Goal: Navigation & Orientation: Find specific page/section

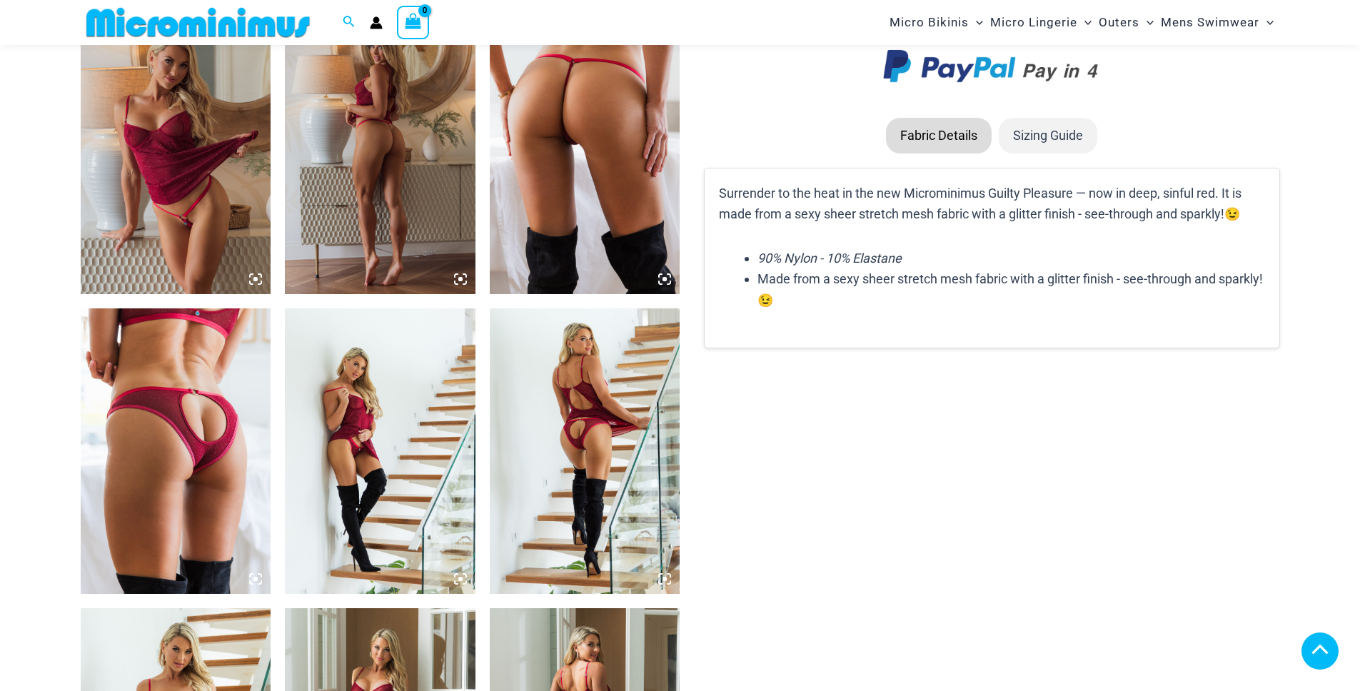
scroll to position [1708, 0]
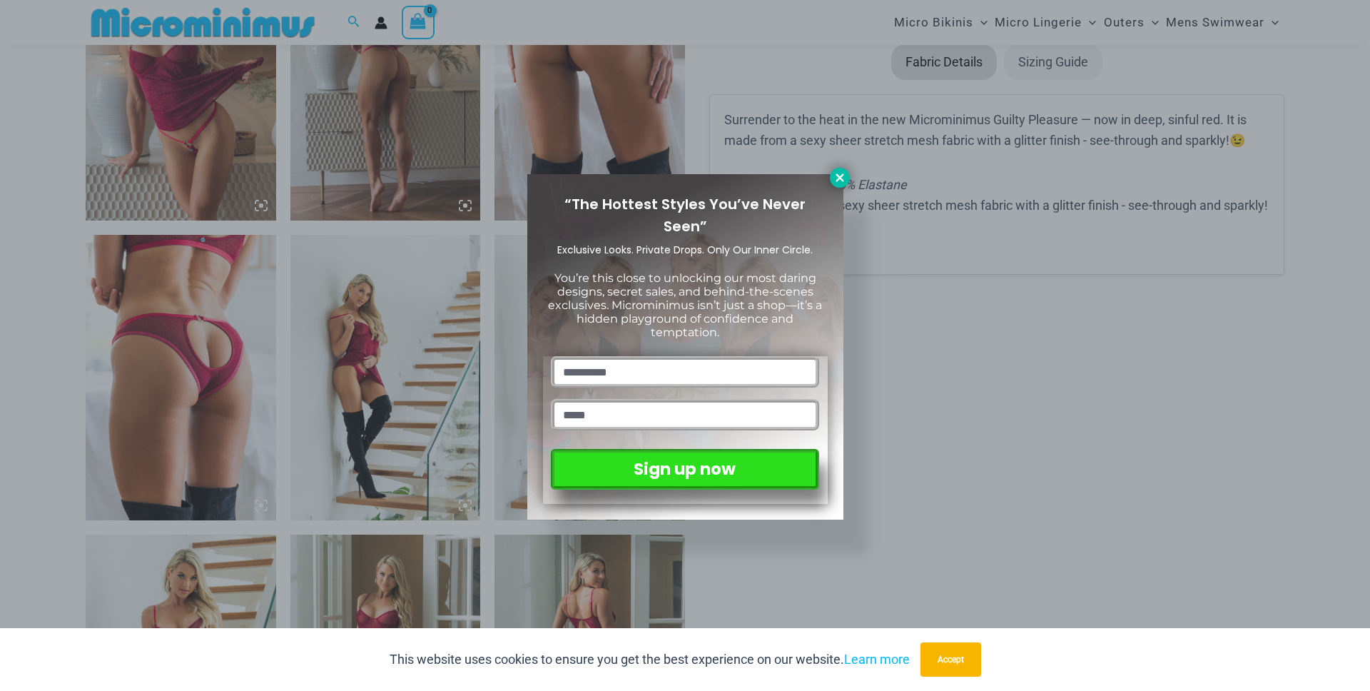
click at [841, 182] on icon at bounding box center [840, 177] width 13 height 13
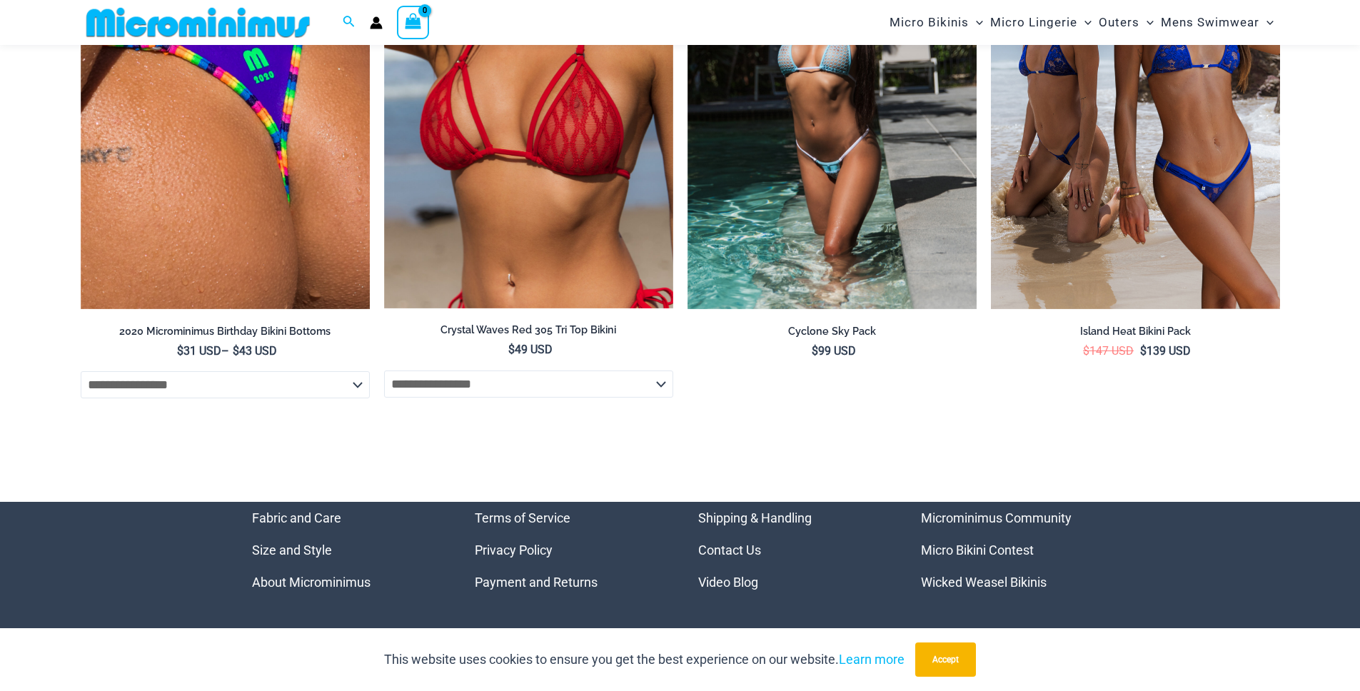
scroll to position [5574, 0]
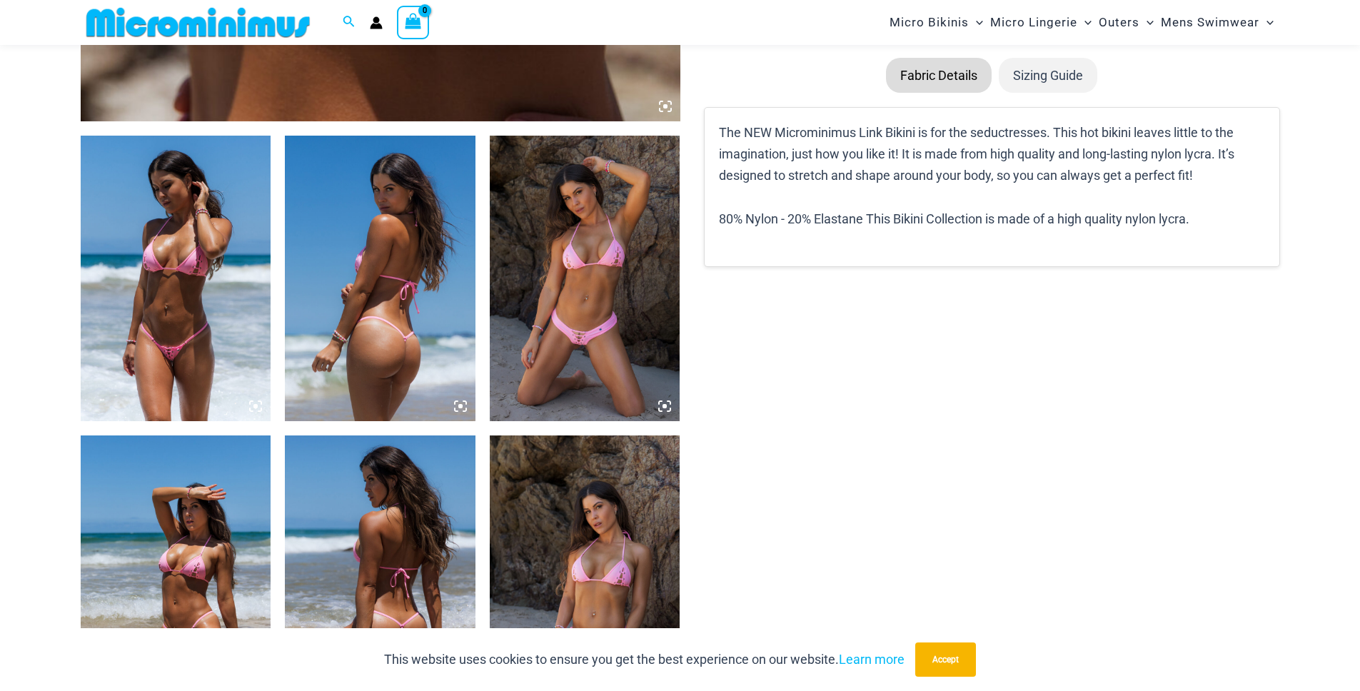
scroll to position [1194, 0]
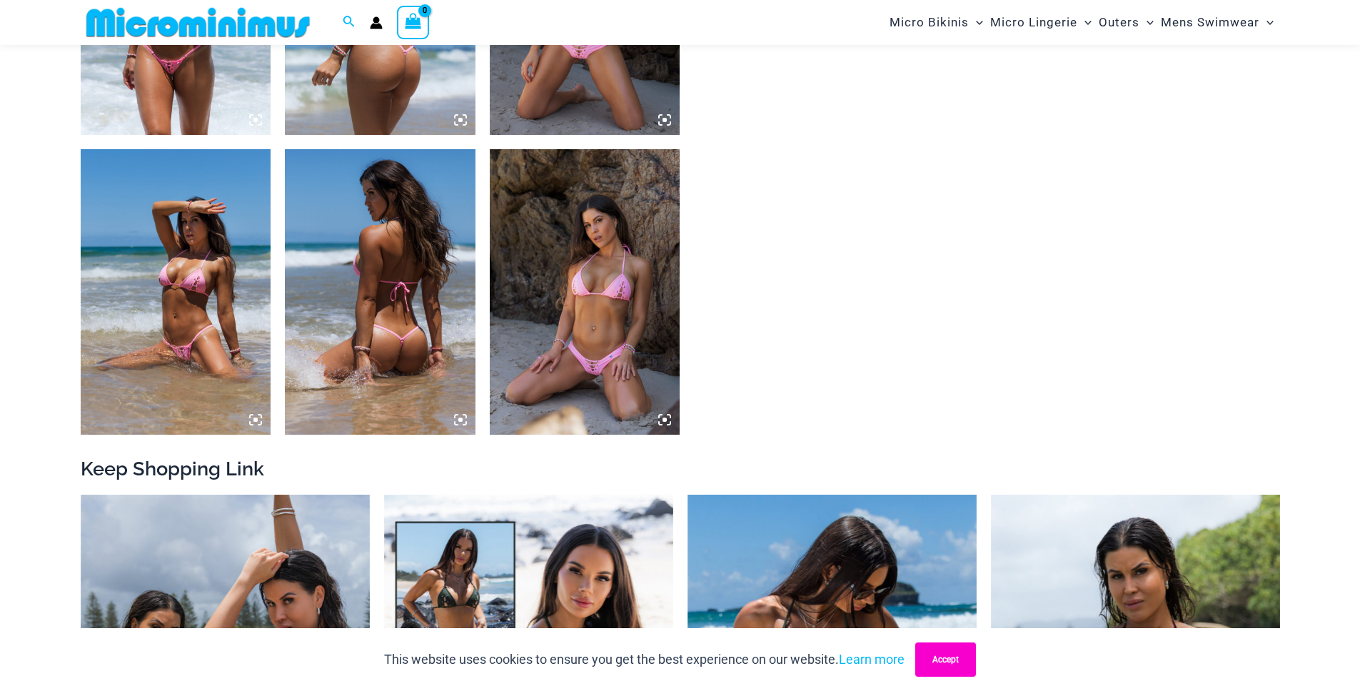
click at [933, 656] on button "Accept" at bounding box center [945, 659] width 61 height 34
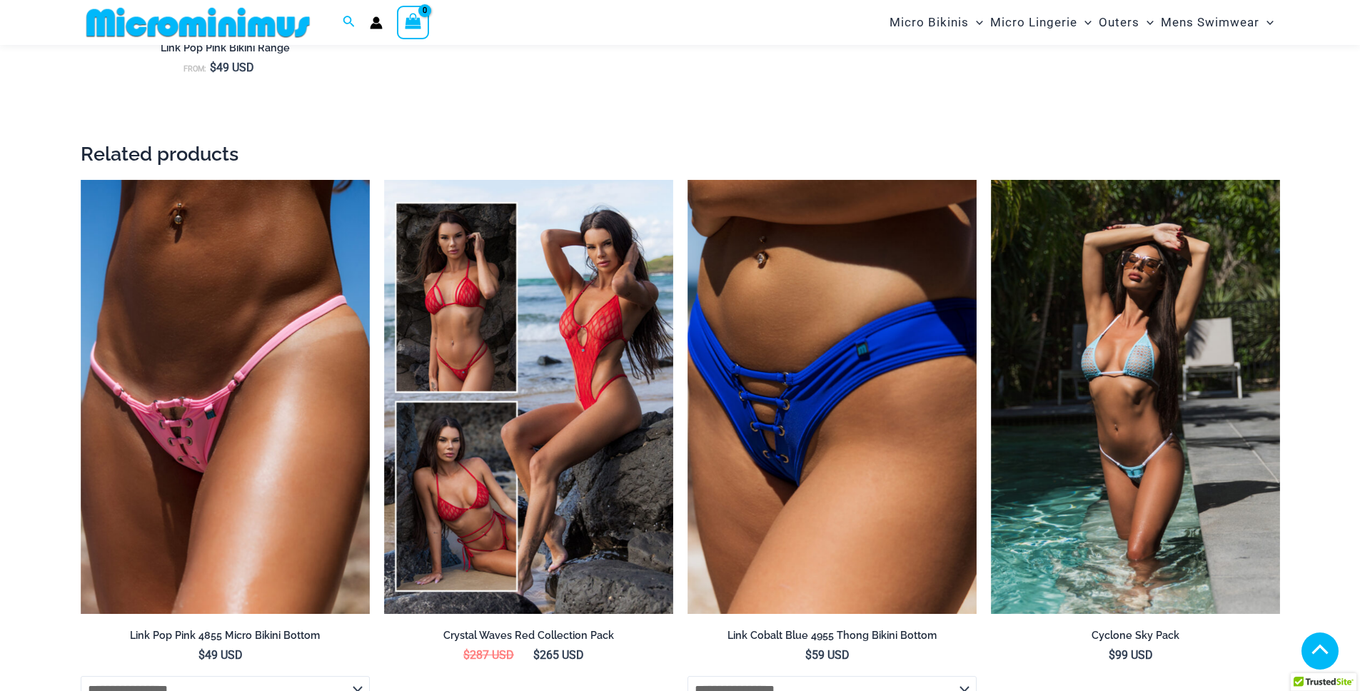
scroll to position [3242, 0]
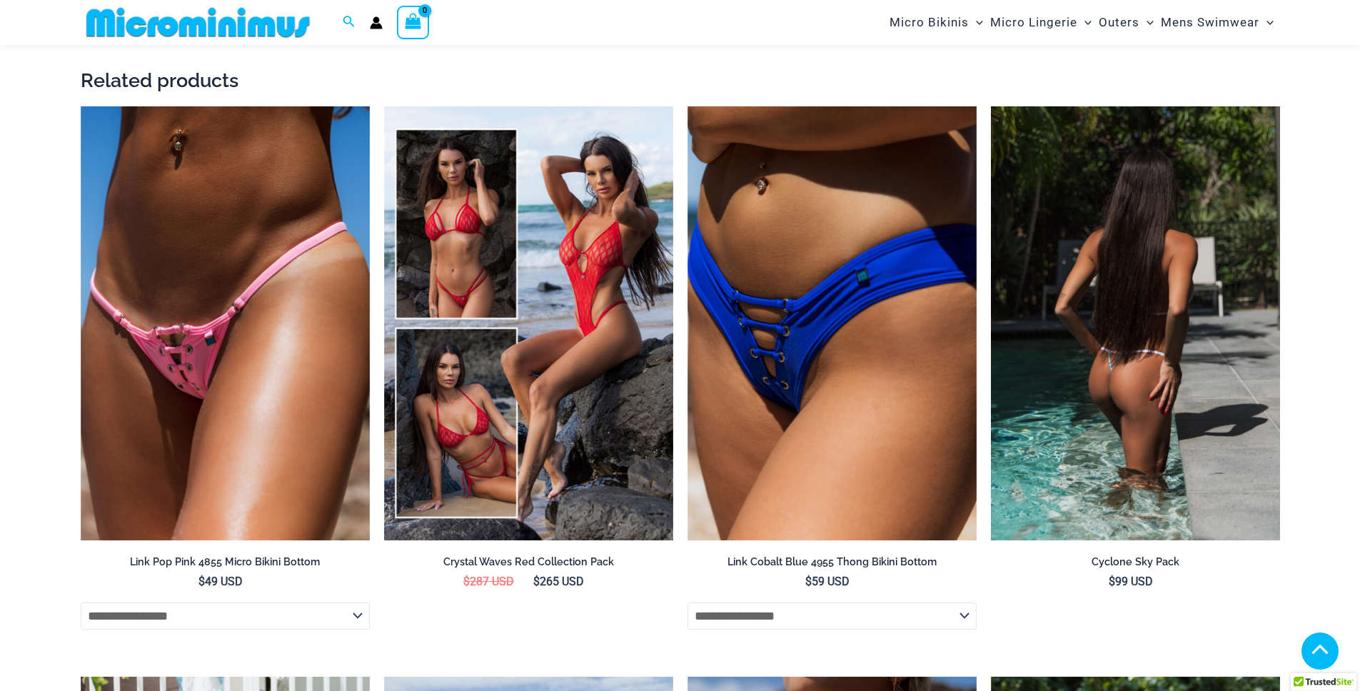
click at [1093, 340] on img at bounding box center [1135, 323] width 289 height 434
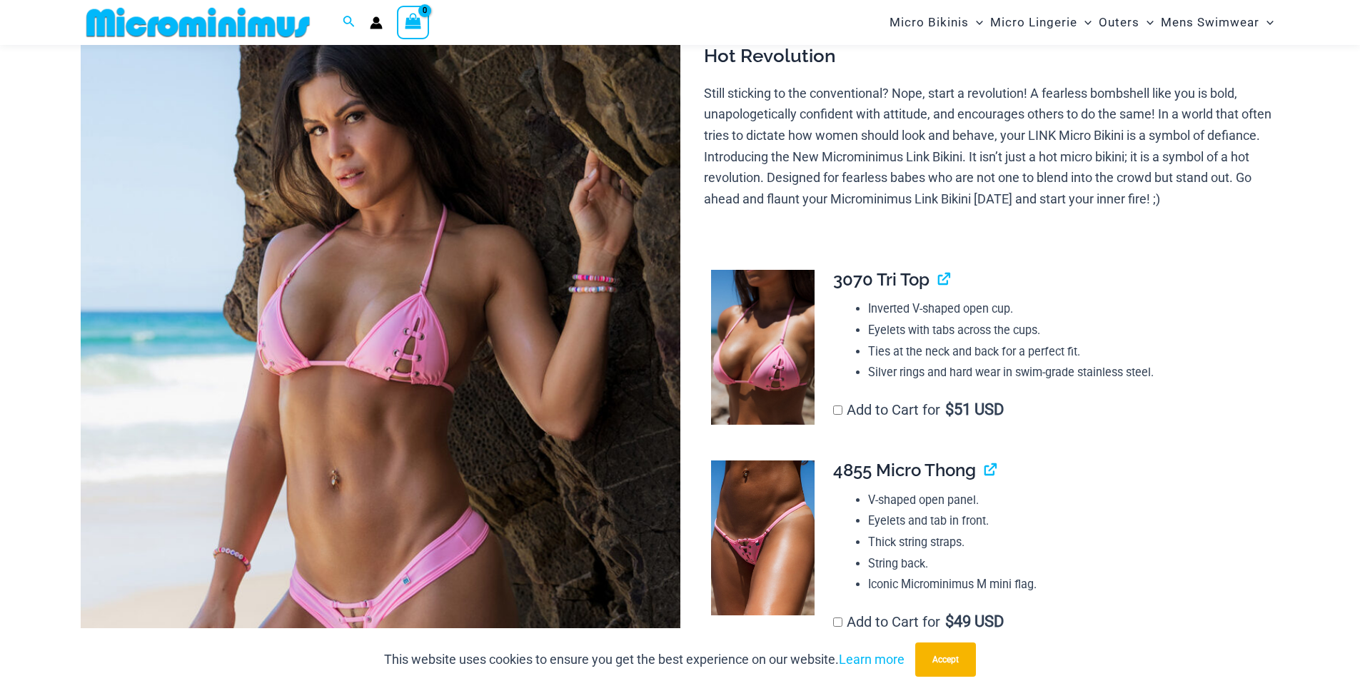
scroll to position [299, 0]
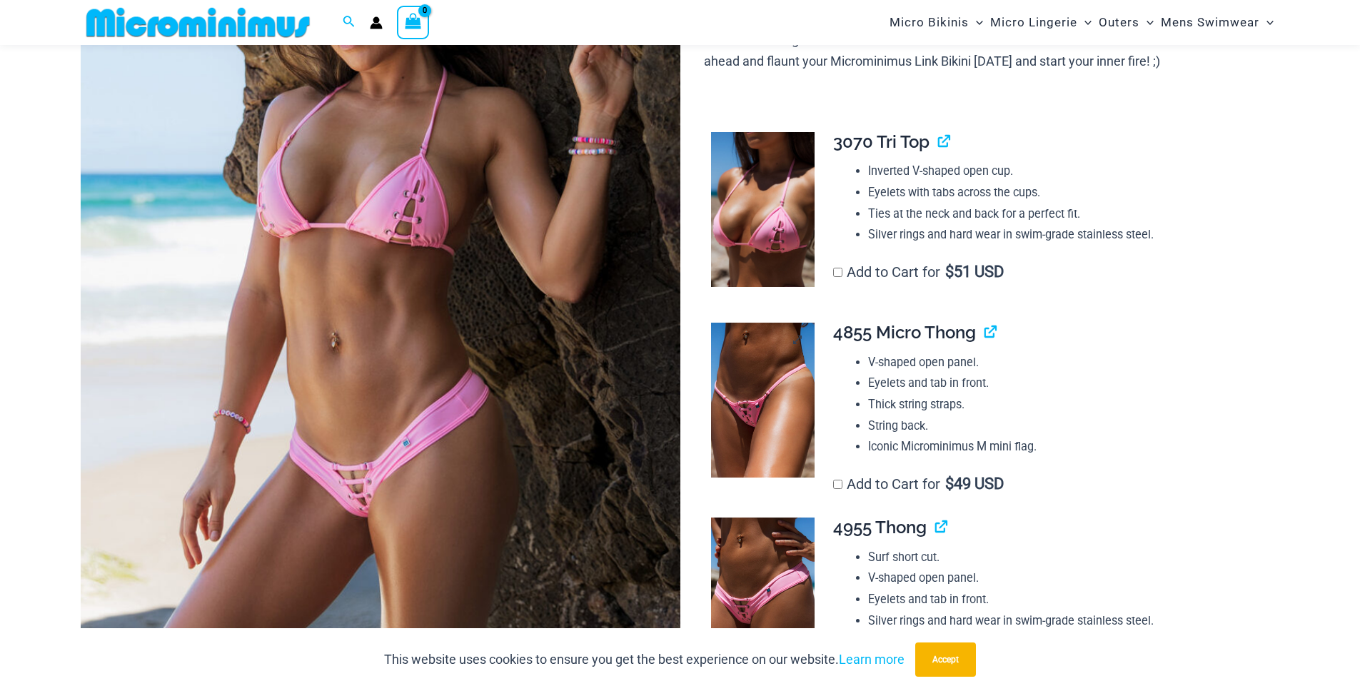
click at [799, 400] on img at bounding box center [762, 401] width 103 height 156
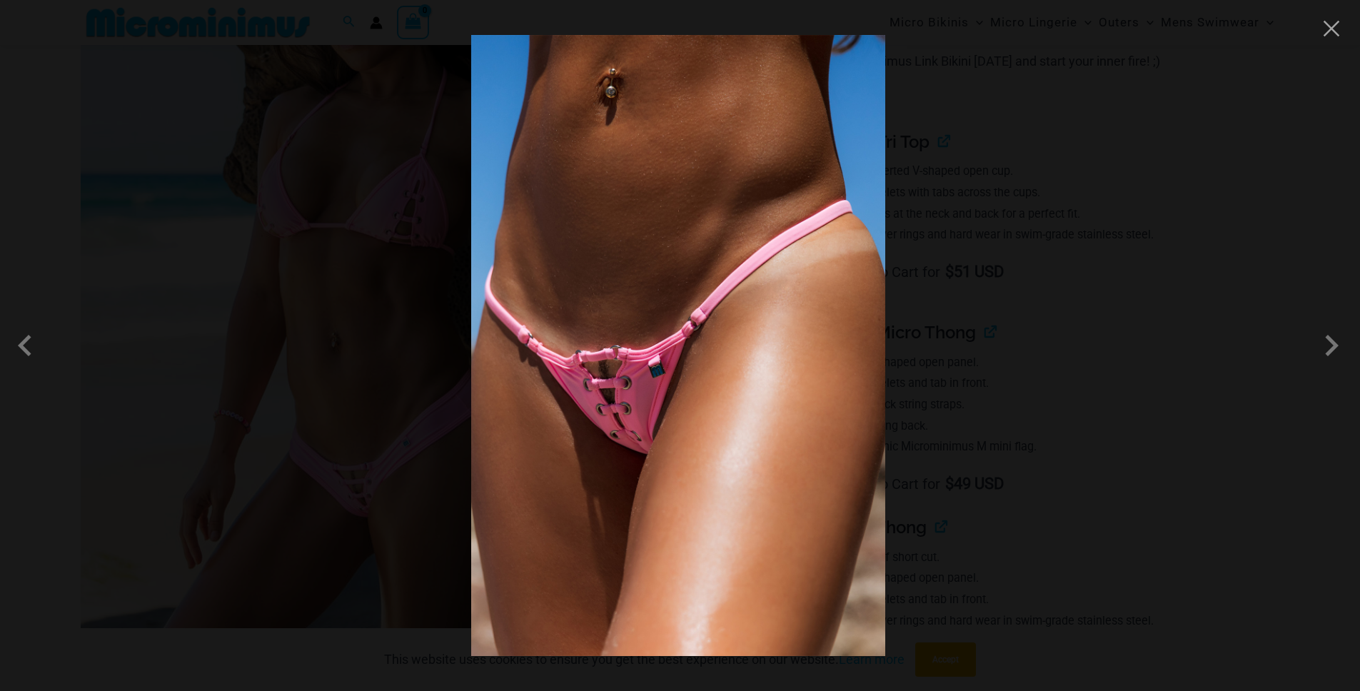
click at [933, 306] on div at bounding box center [680, 345] width 1360 height 691
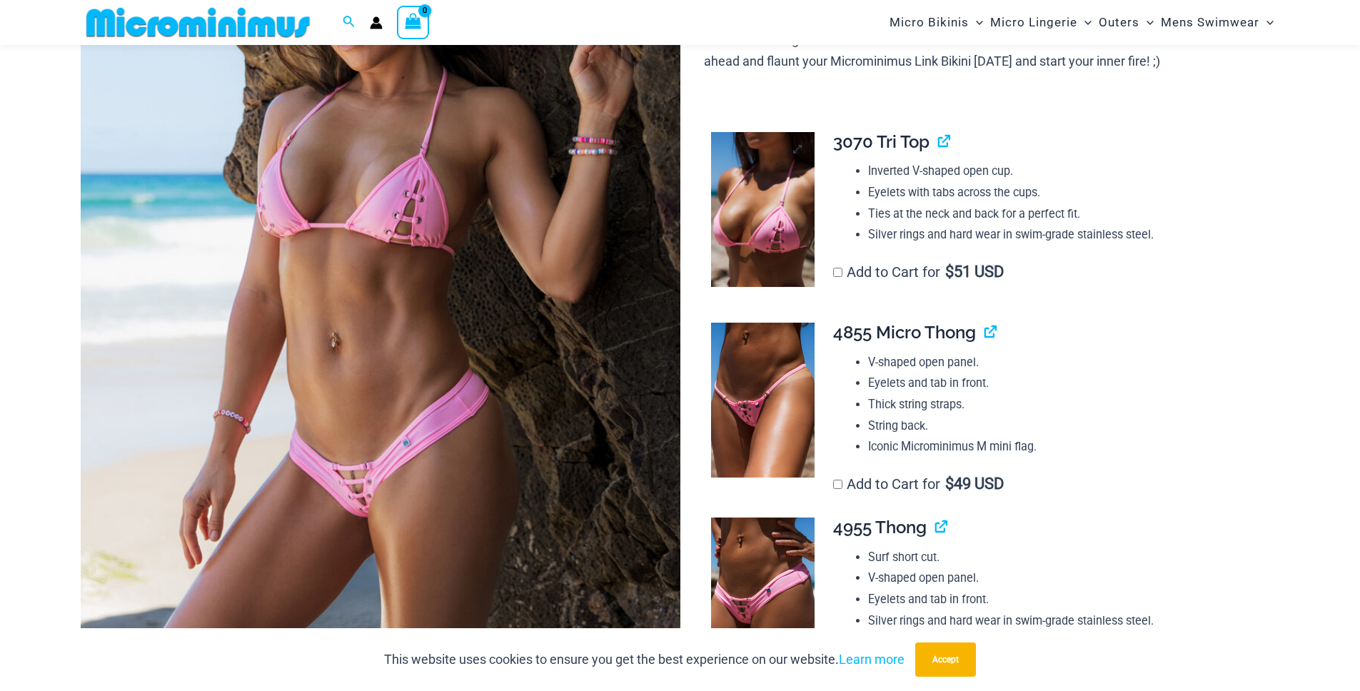
click at [787, 232] on img at bounding box center [762, 210] width 103 height 156
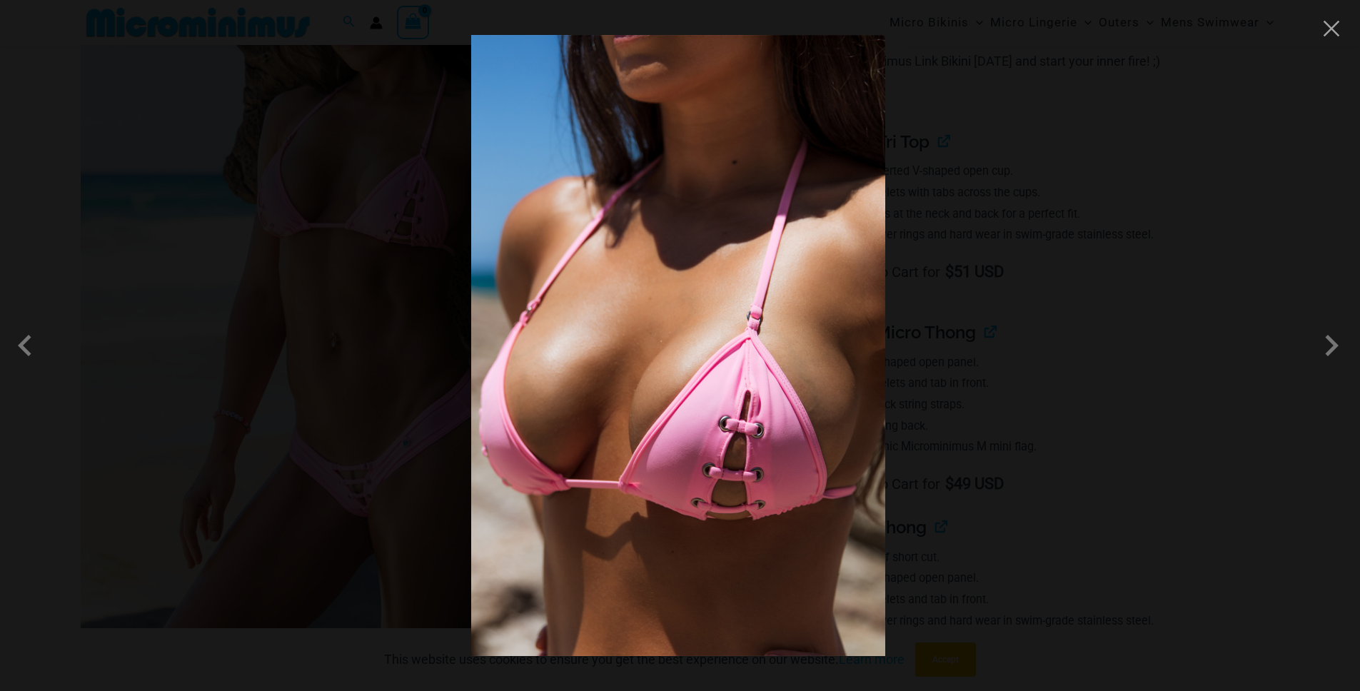
click at [988, 273] on div at bounding box center [680, 345] width 1360 height 691
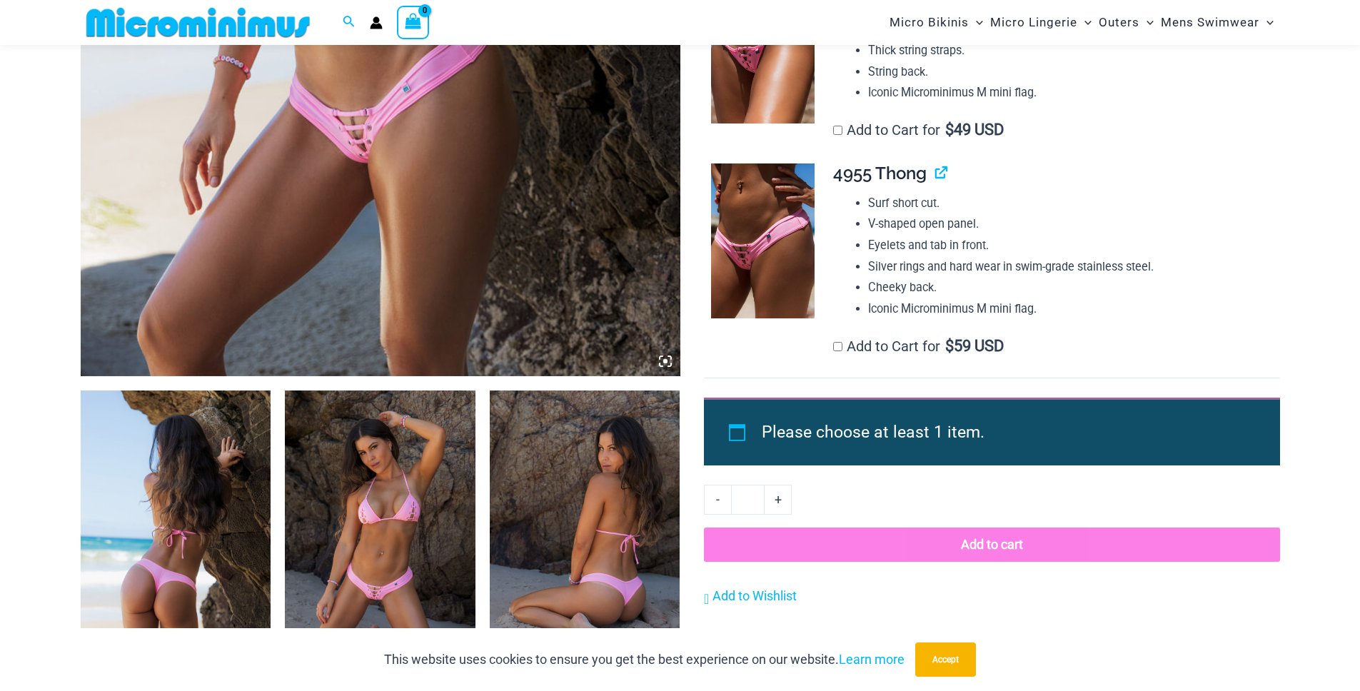
scroll to position [866, 0]
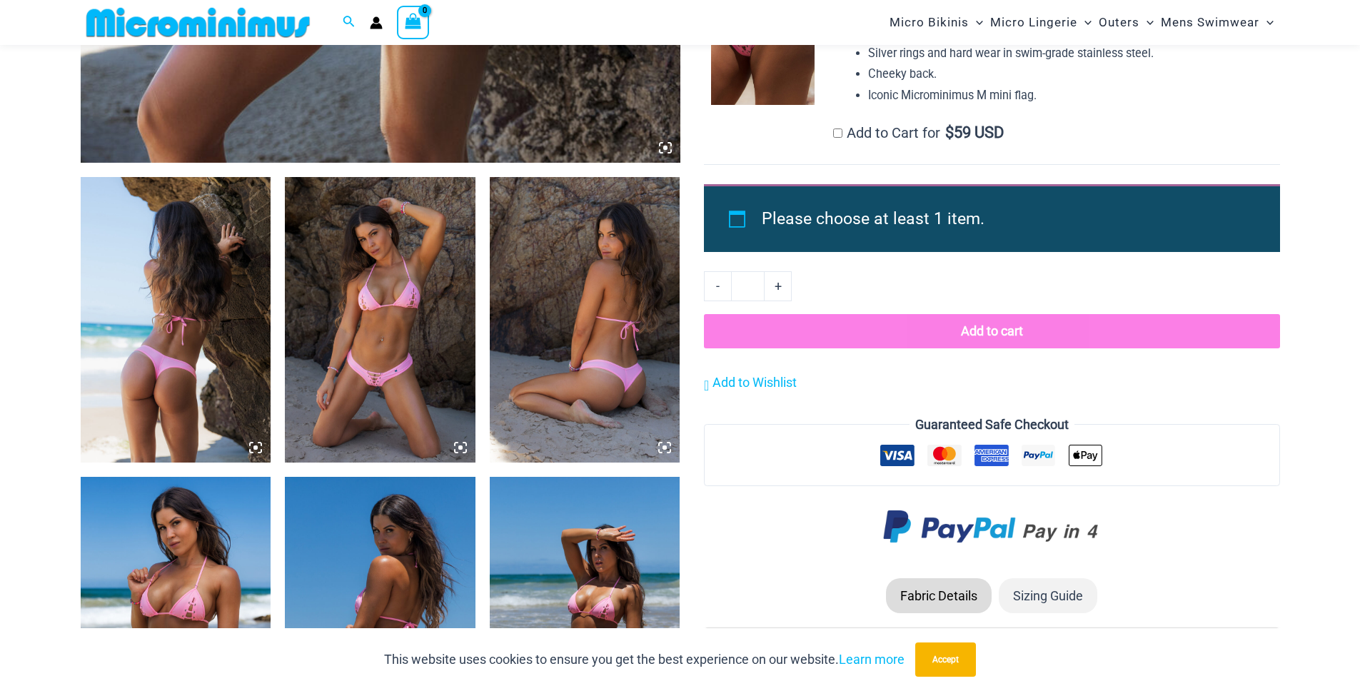
click at [375, 357] on img at bounding box center [380, 319] width 191 height 285
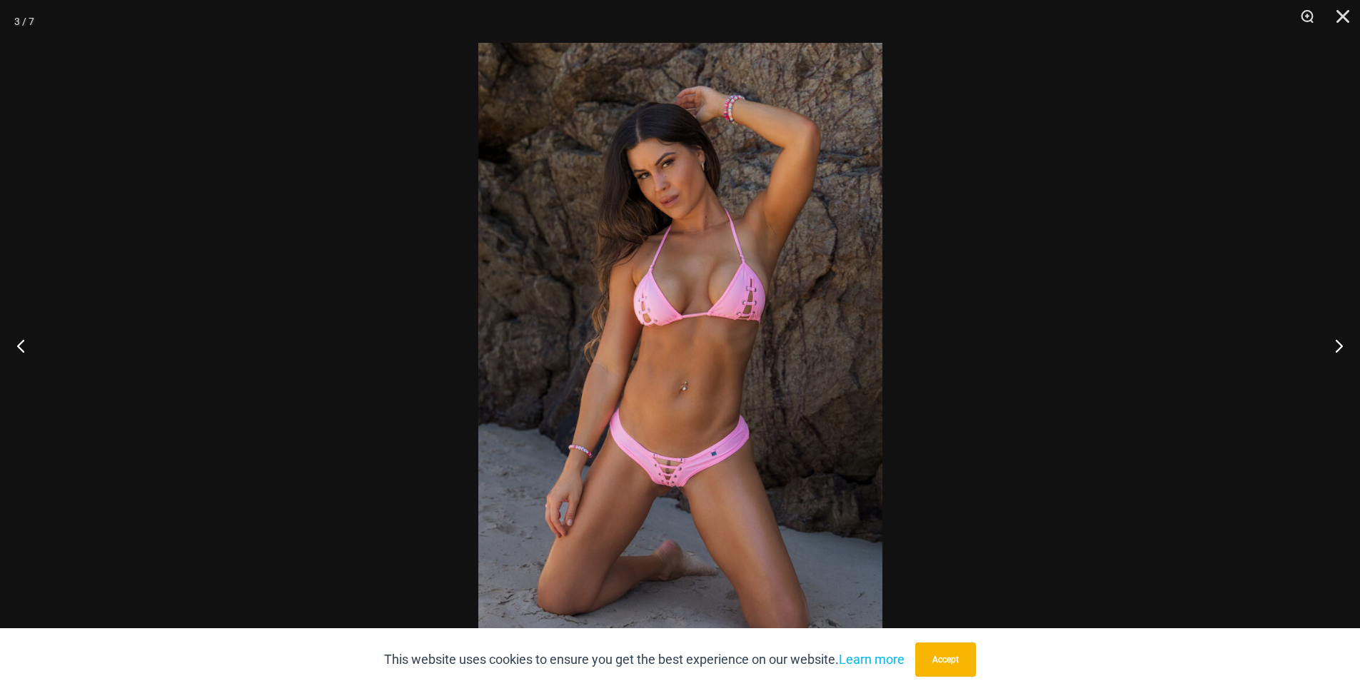
click at [668, 345] on img at bounding box center [680, 345] width 404 height 605
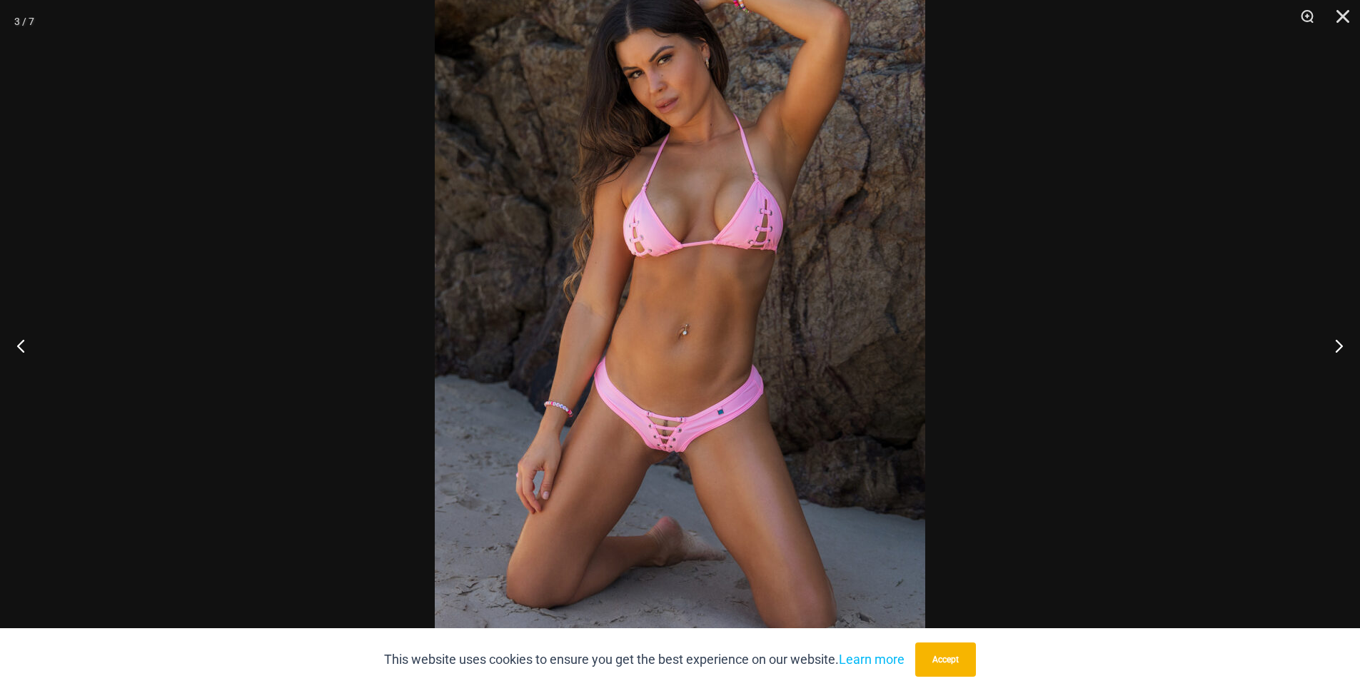
click at [1032, 305] on div at bounding box center [680, 345] width 1360 height 691
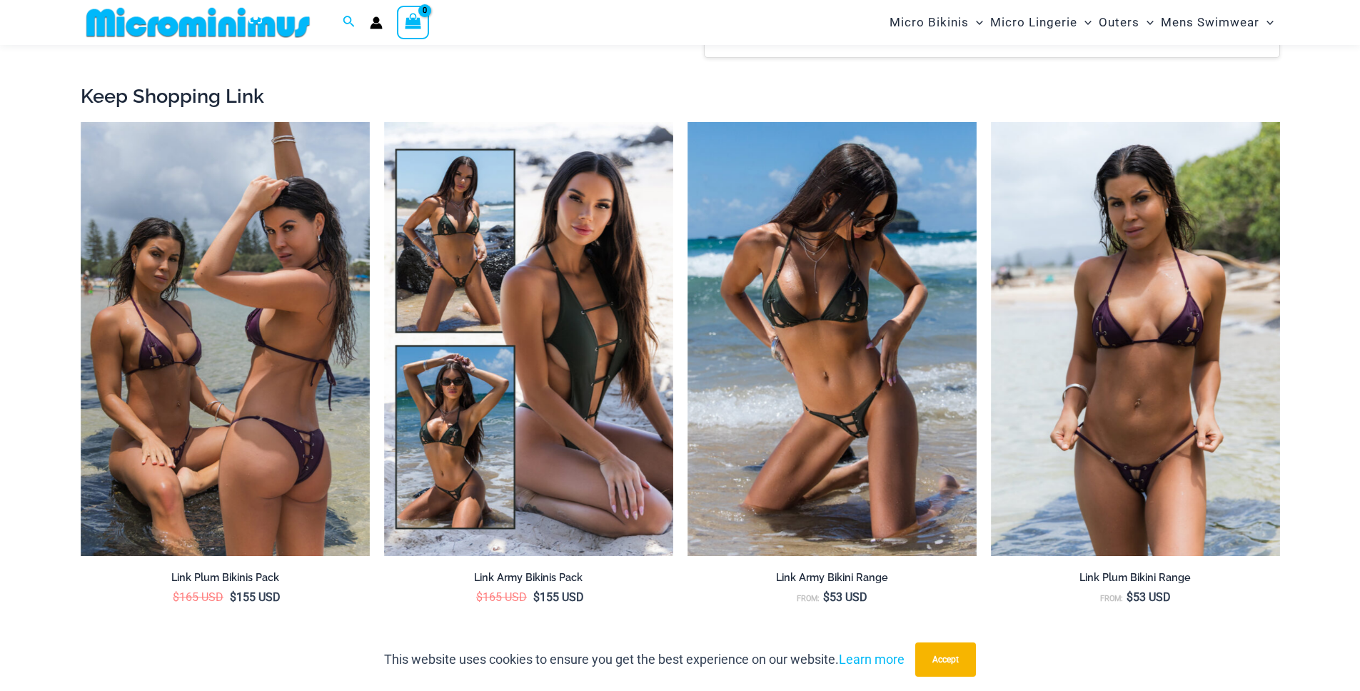
scroll to position [1587, 0]
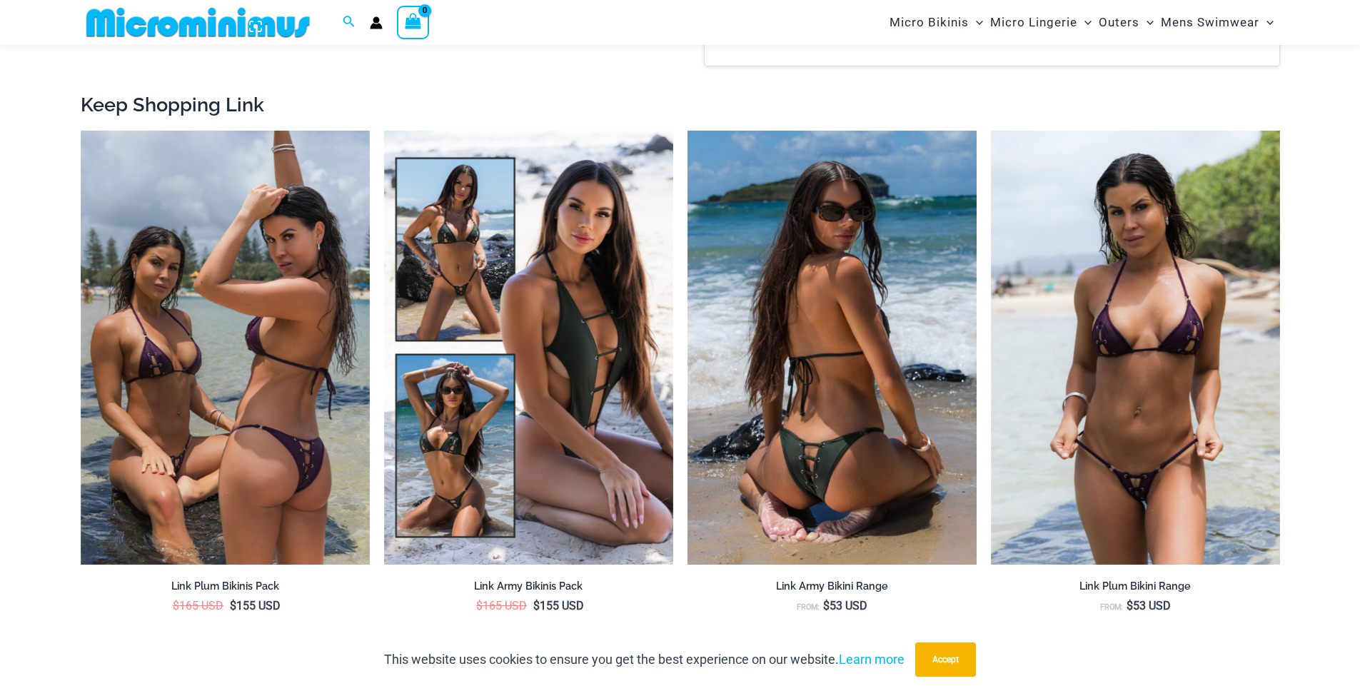
click at [819, 426] on img at bounding box center [831, 348] width 289 height 434
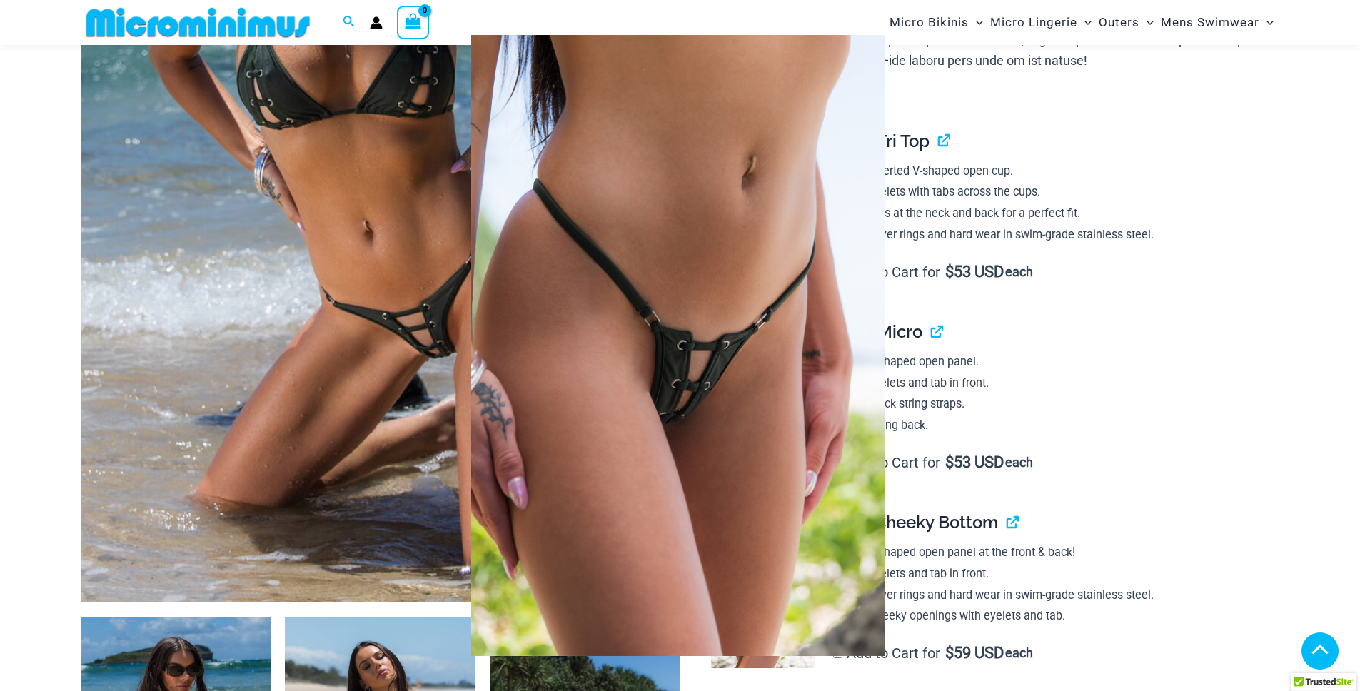
scroll to position [436, 0]
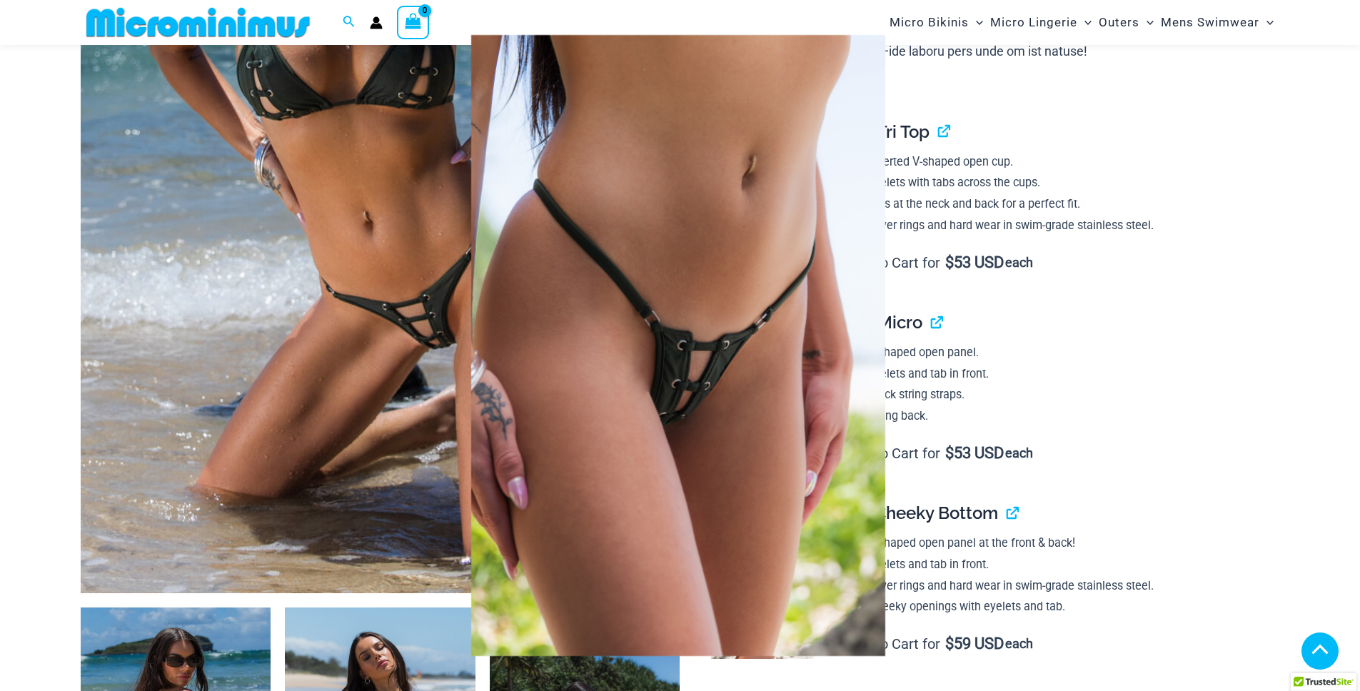
click at [1057, 405] on div at bounding box center [680, 345] width 1360 height 691
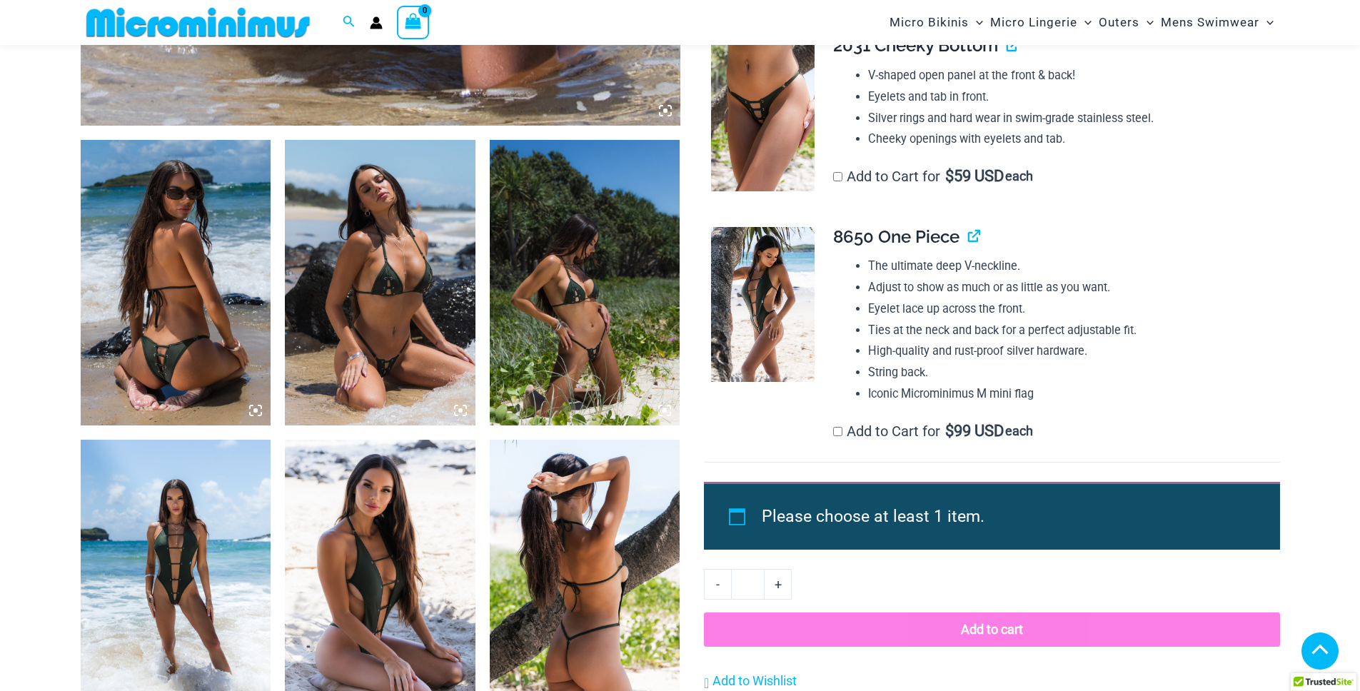
scroll to position [977, 0]
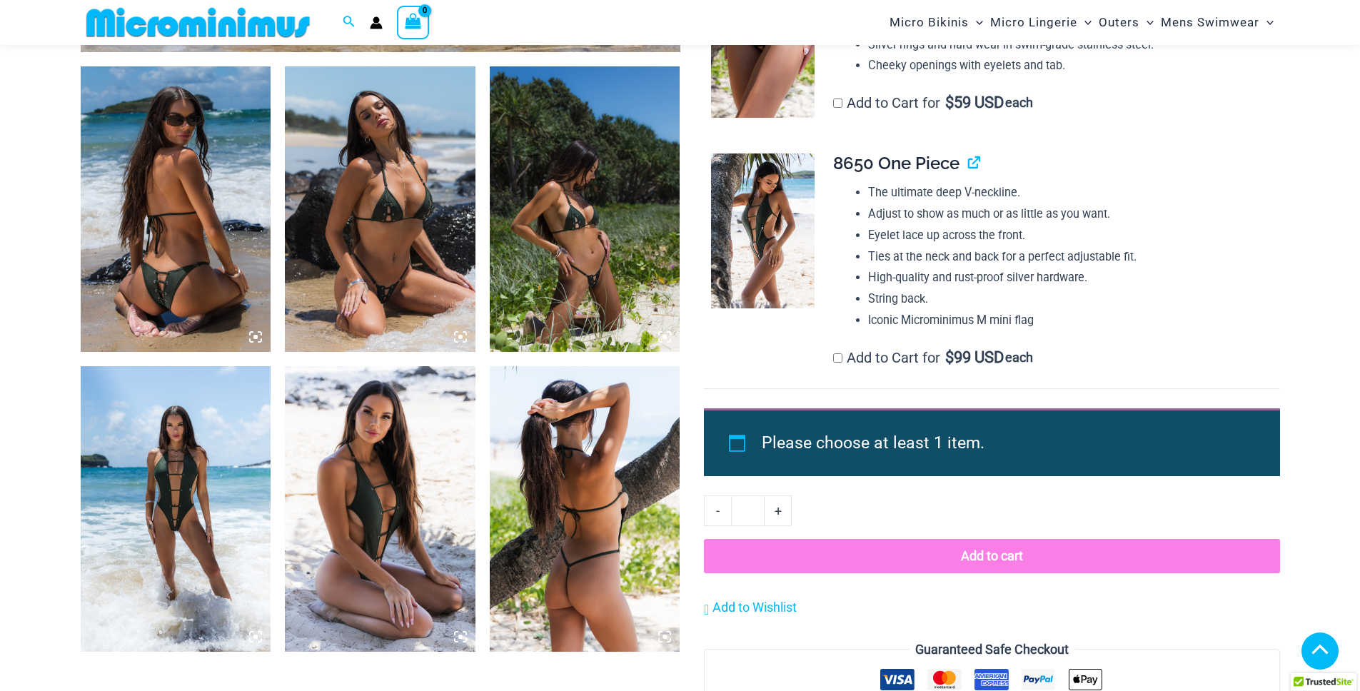
click at [207, 436] on img at bounding box center [176, 508] width 191 height 285
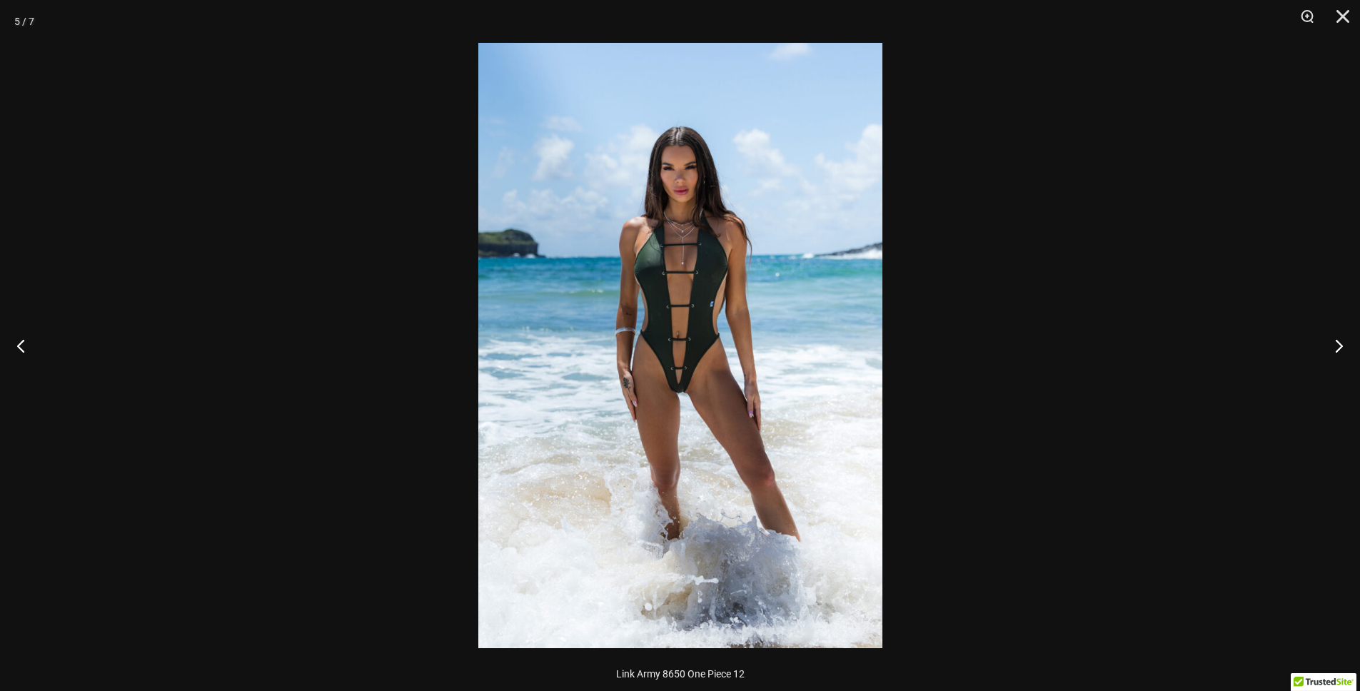
click at [684, 351] on img at bounding box center [680, 345] width 404 height 605
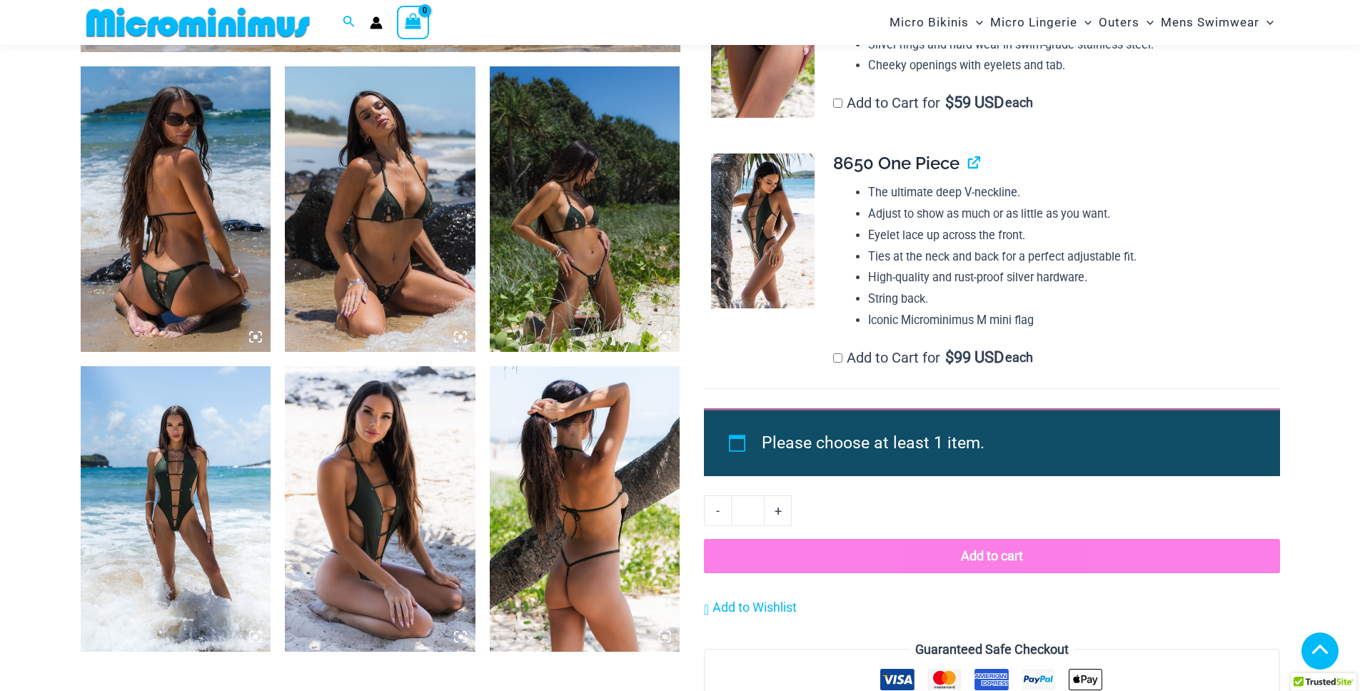
scroll to position [1190, 0]
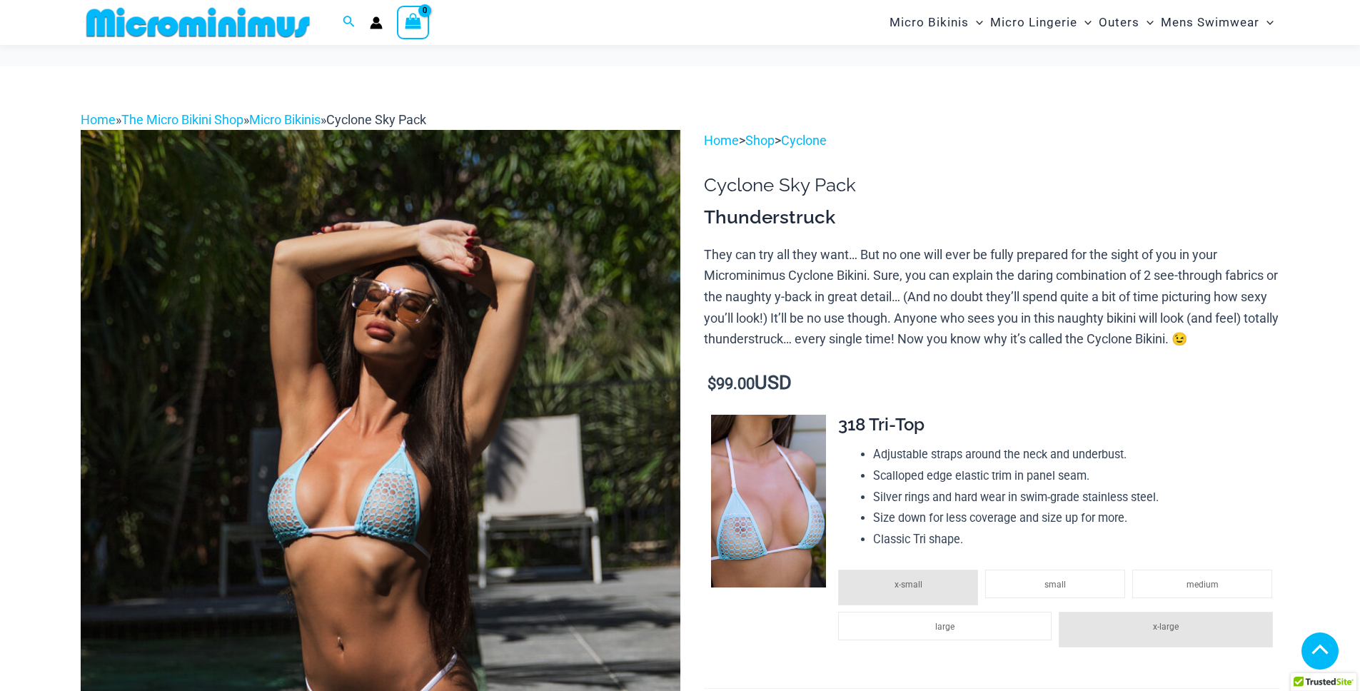
scroll to position [235, 0]
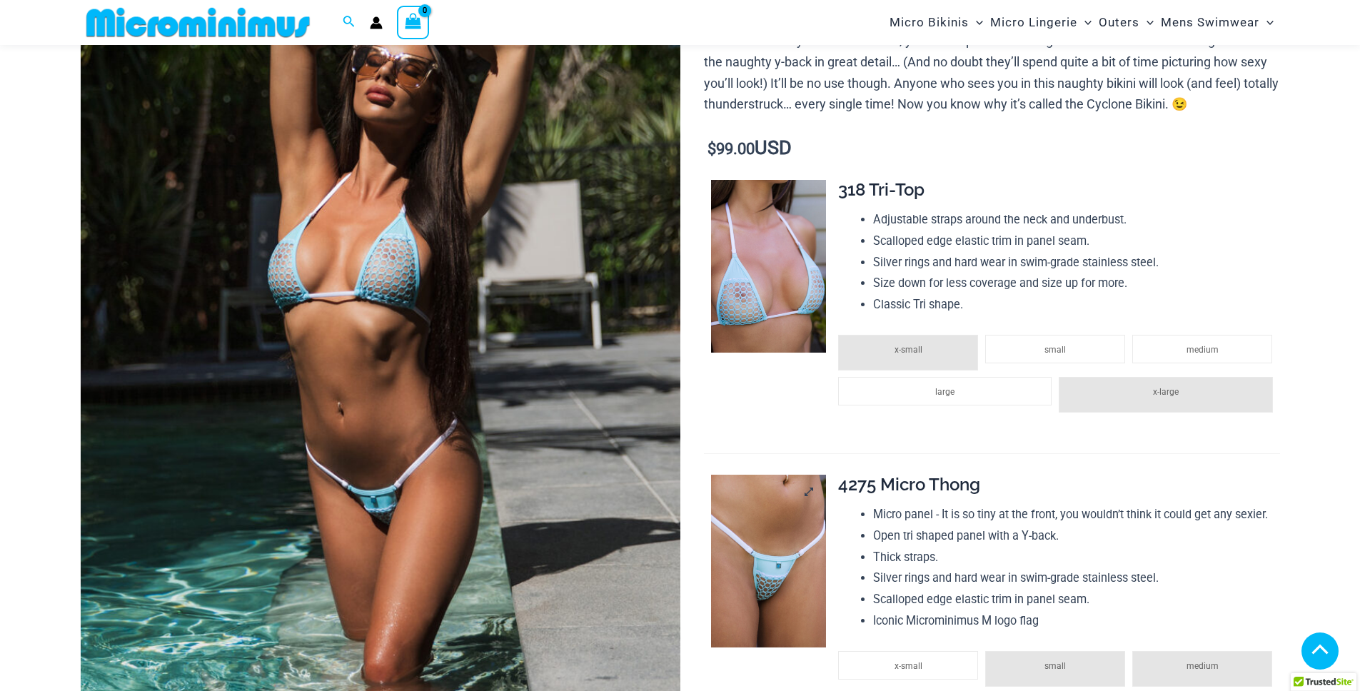
click at [765, 475] on img at bounding box center [768, 561] width 115 height 173
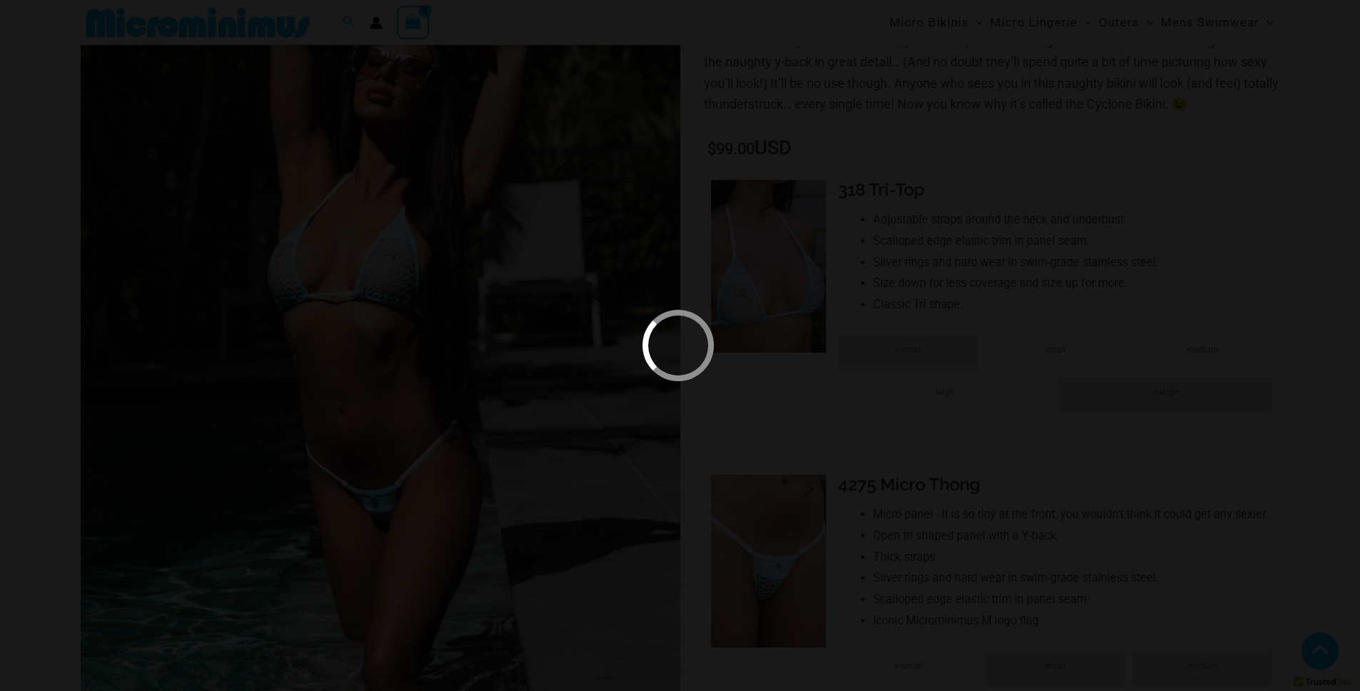
scroll to position [534, 0]
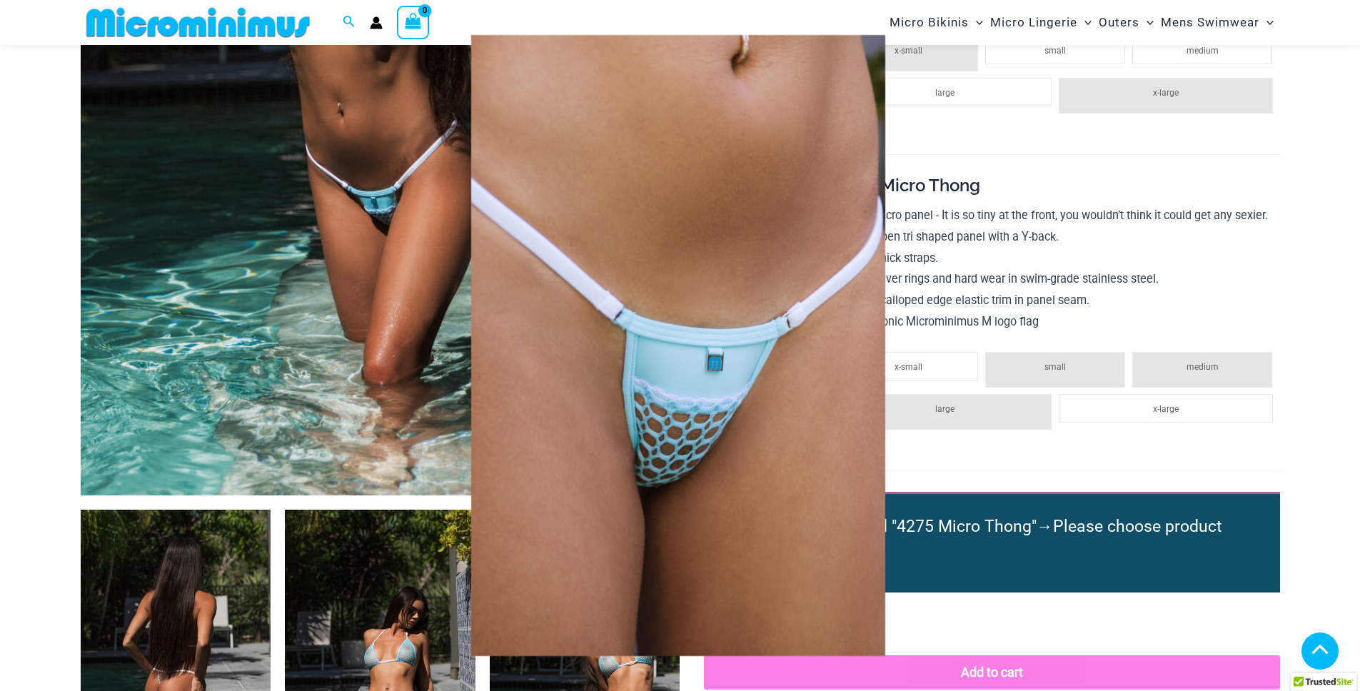
click at [934, 287] on div at bounding box center [680, 345] width 1360 height 691
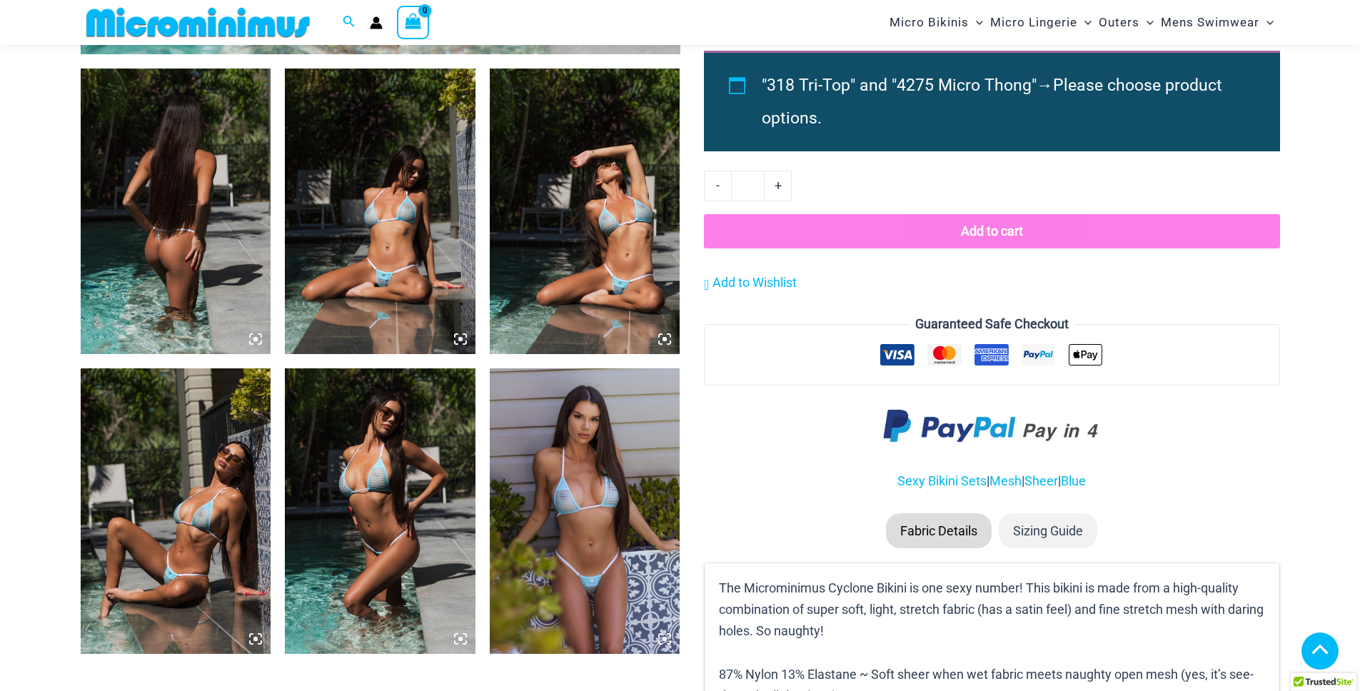
scroll to position [1048, 0]
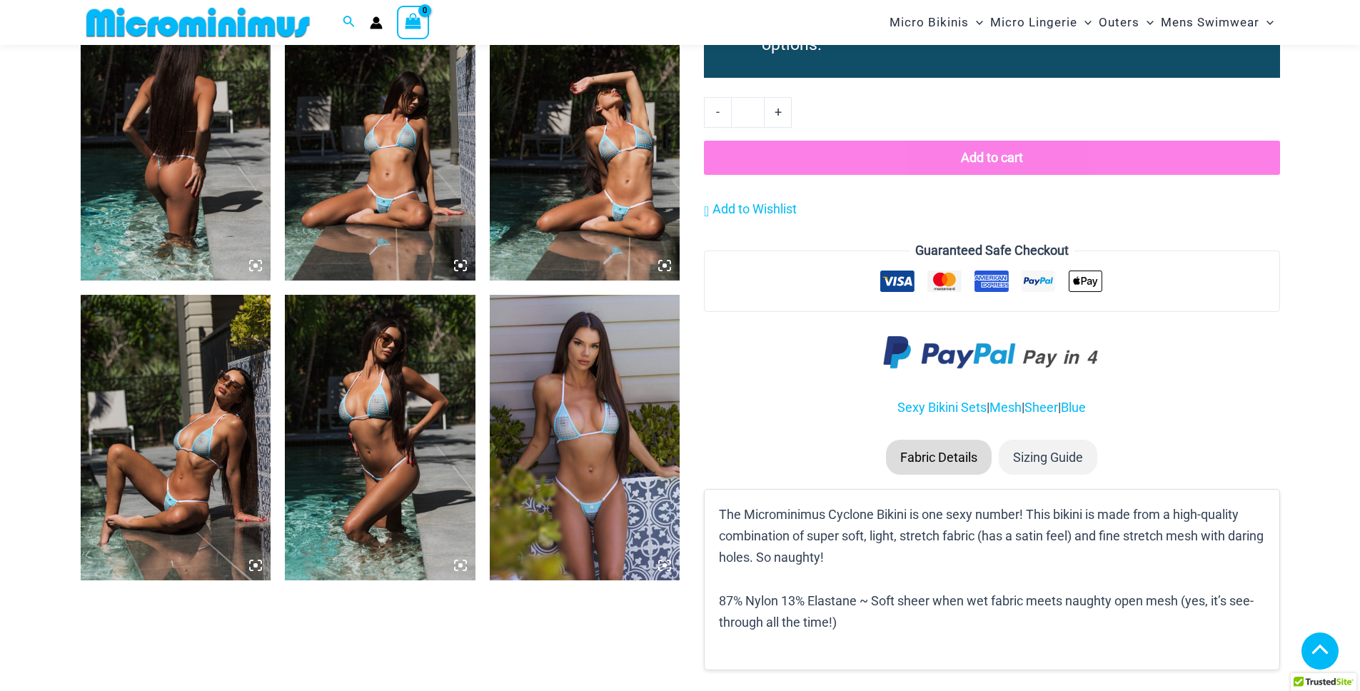
click at [594, 417] on img at bounding box center [585, 437] width 191 height 285
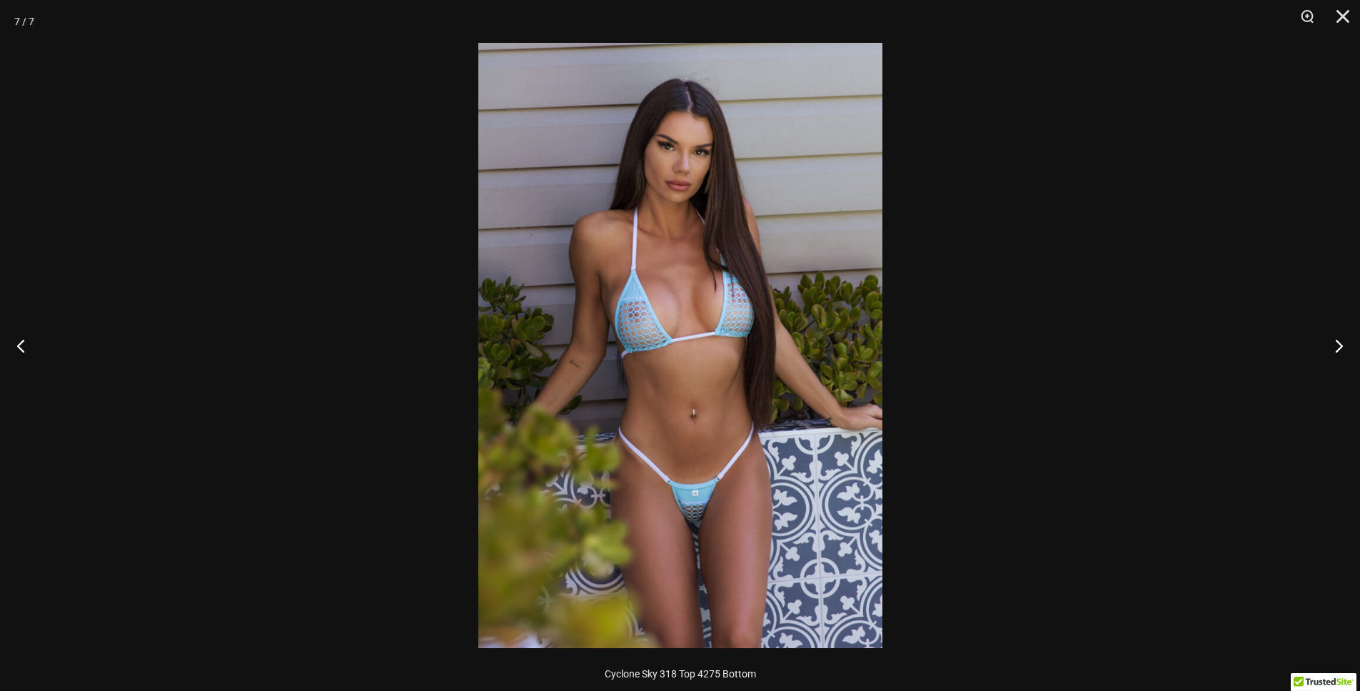
click at [715, 292] on img at bounding box center [680, 345] width 404 height 605
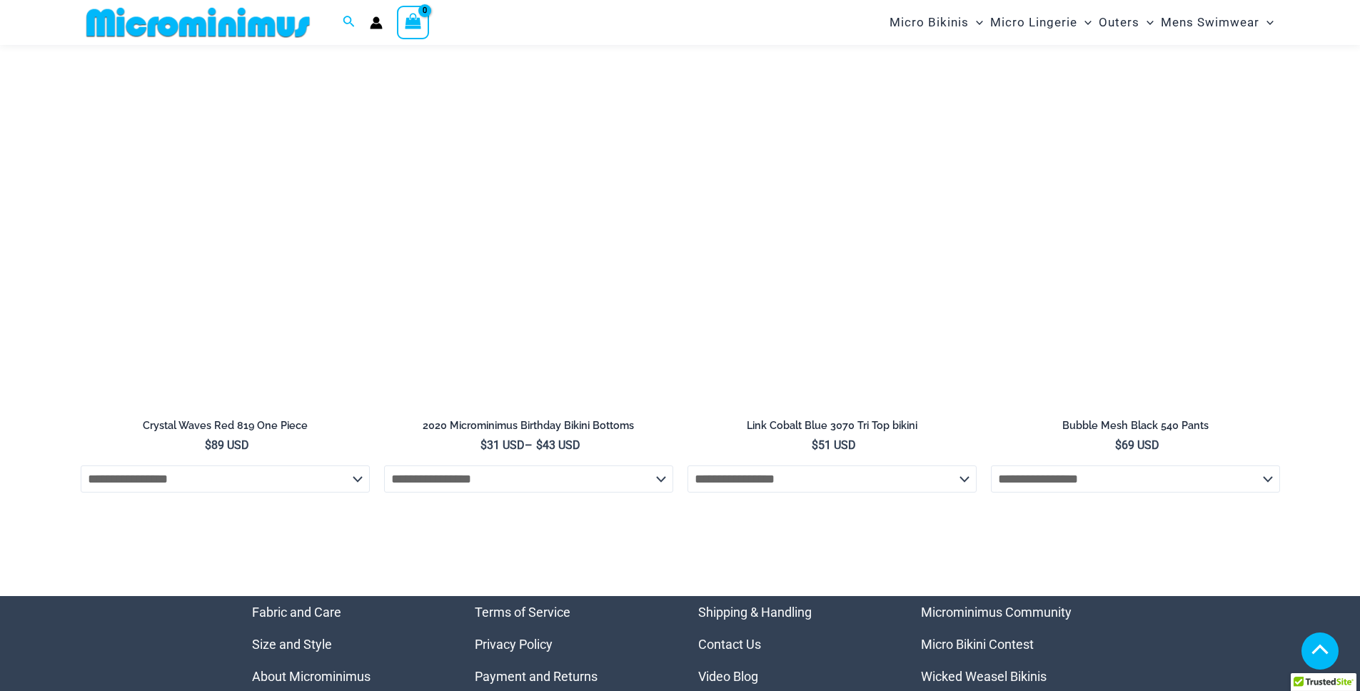
scroll to position [4356, 0]
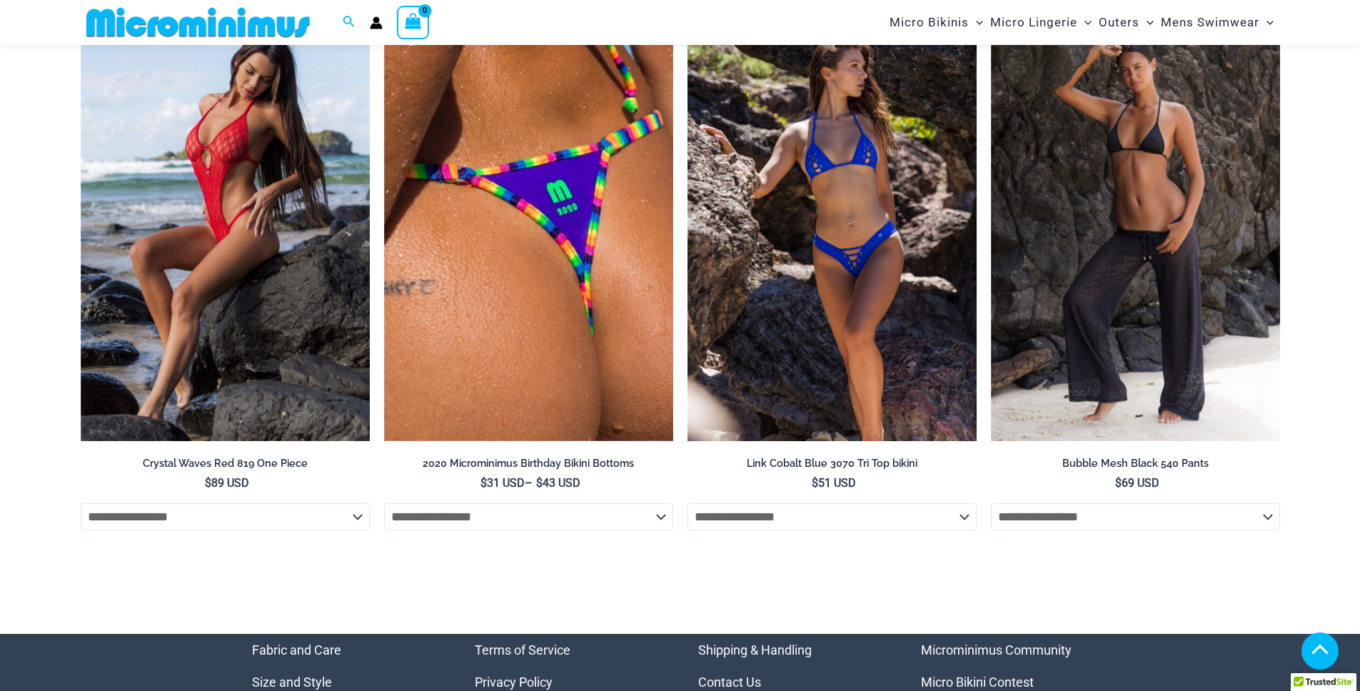
click at [854, 258] on img at bounding box center [831, 225] width 289 height 434
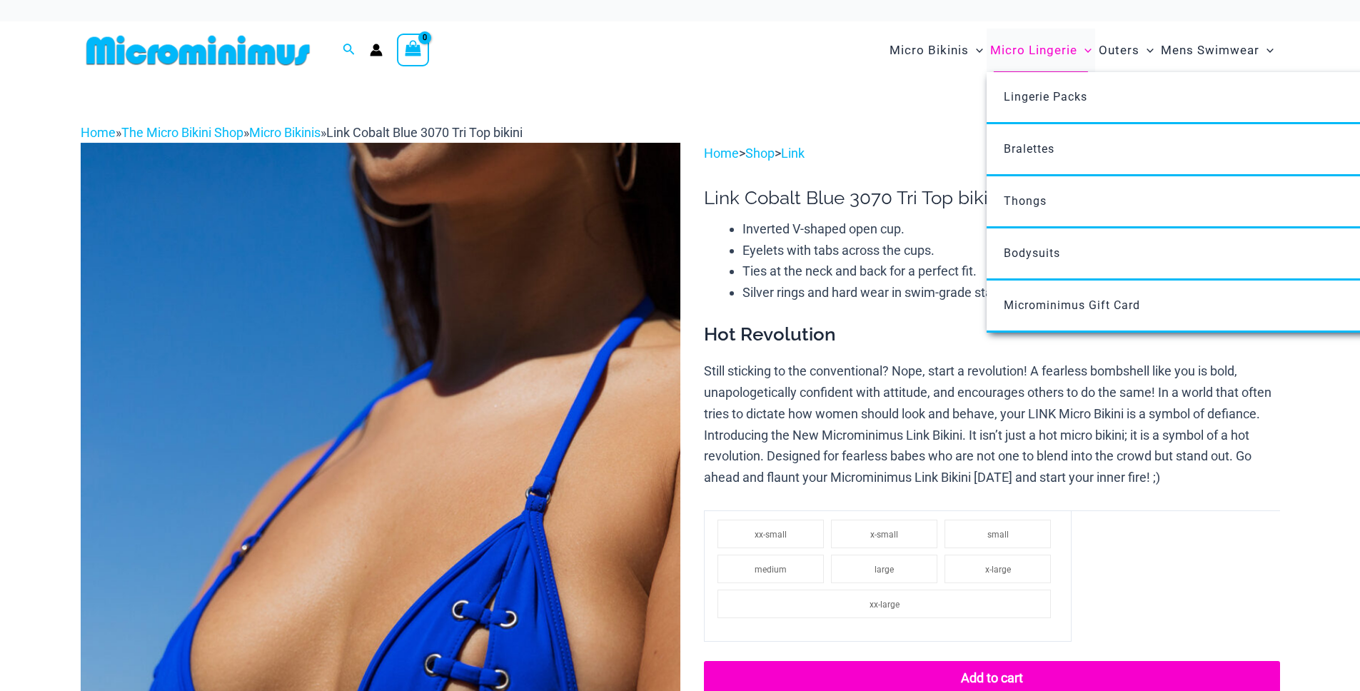
click at [1021, 49] on span "Micro Lingerie" at bounding box center [1033, 50] width 87 height 36
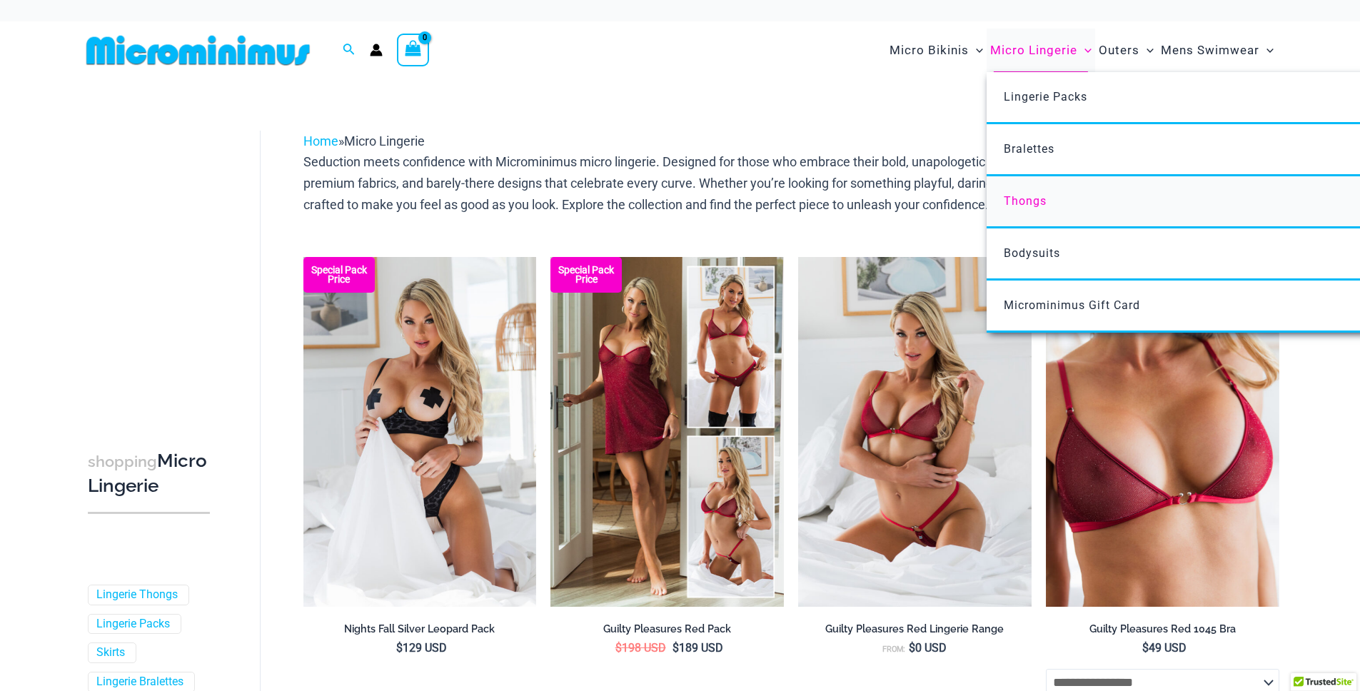
click at [1035, 200] on span "Thongs" at bounding box center [1024, 201] width 43 height 14
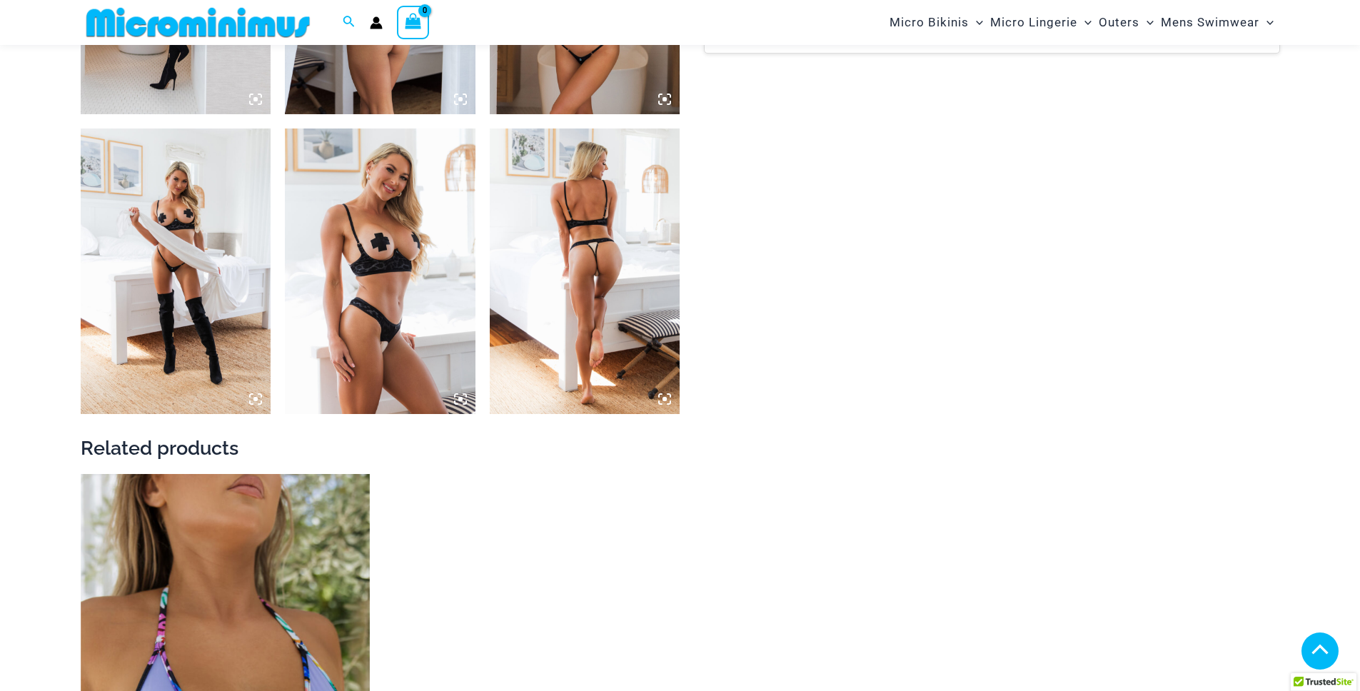
scroll to position [2408, 0]
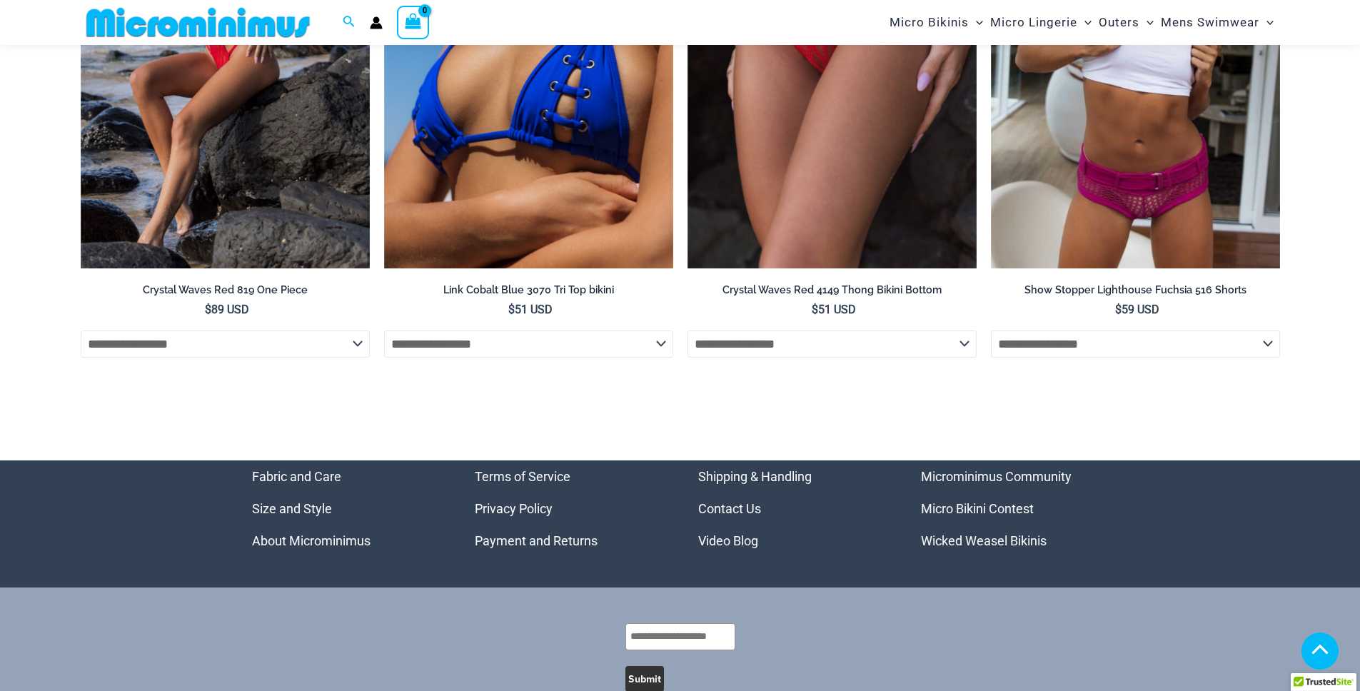
scroll to position [4745, 0]
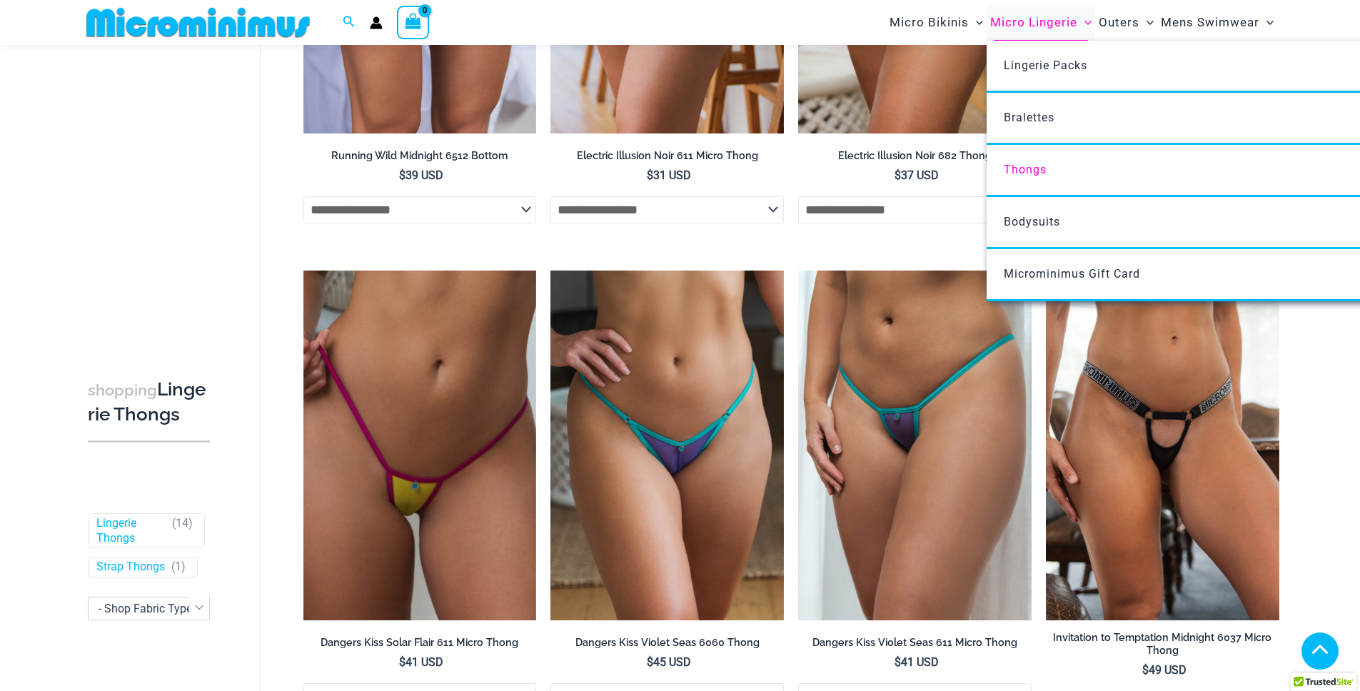
scroll to position [494, 0]
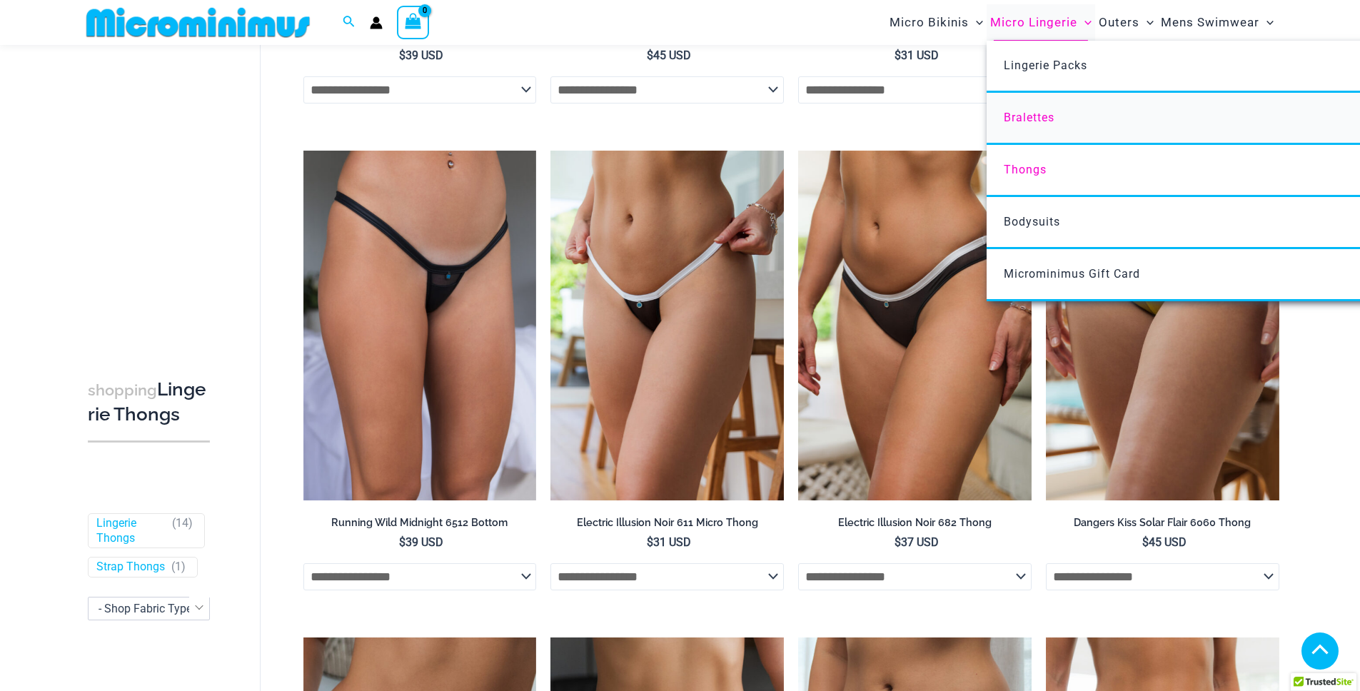
click at [1042, 111] on span "Bralettes" at bounding box center [1028, 118] width 51 height 14
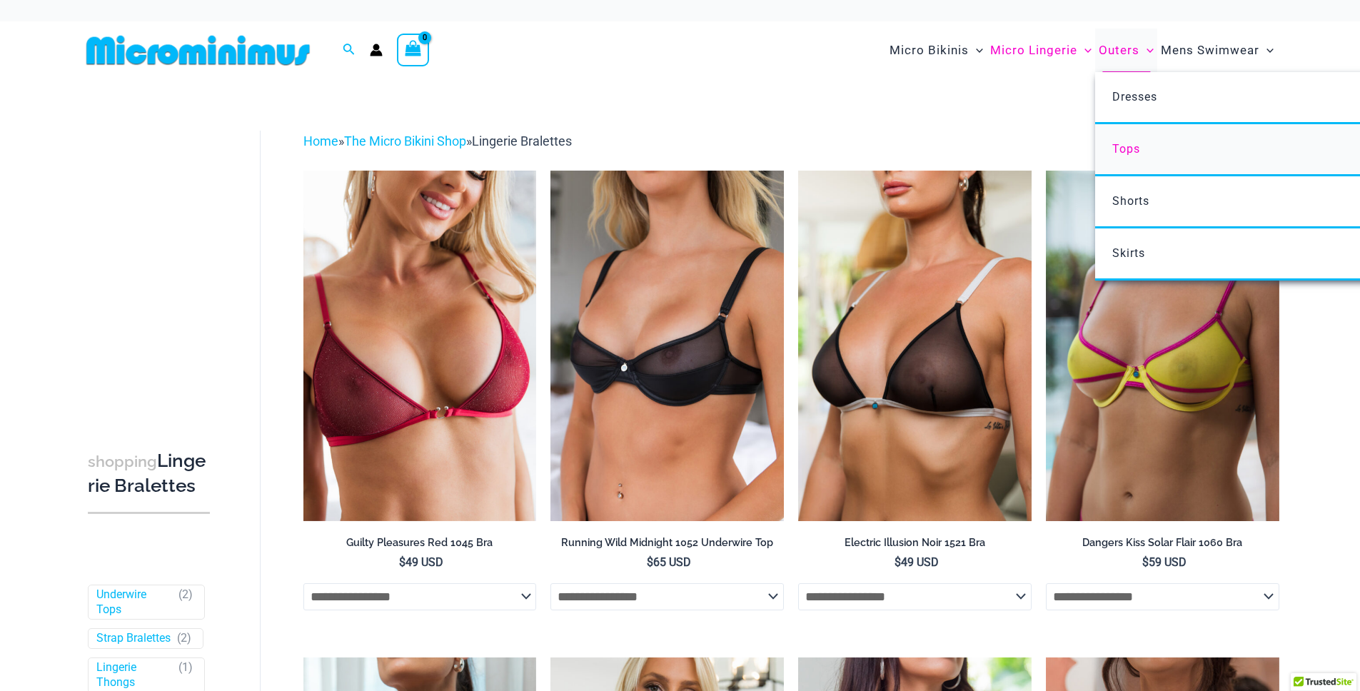
click at [1135, 145] on span "Tops" at bounding box center [1126, 149] width 28 height 14
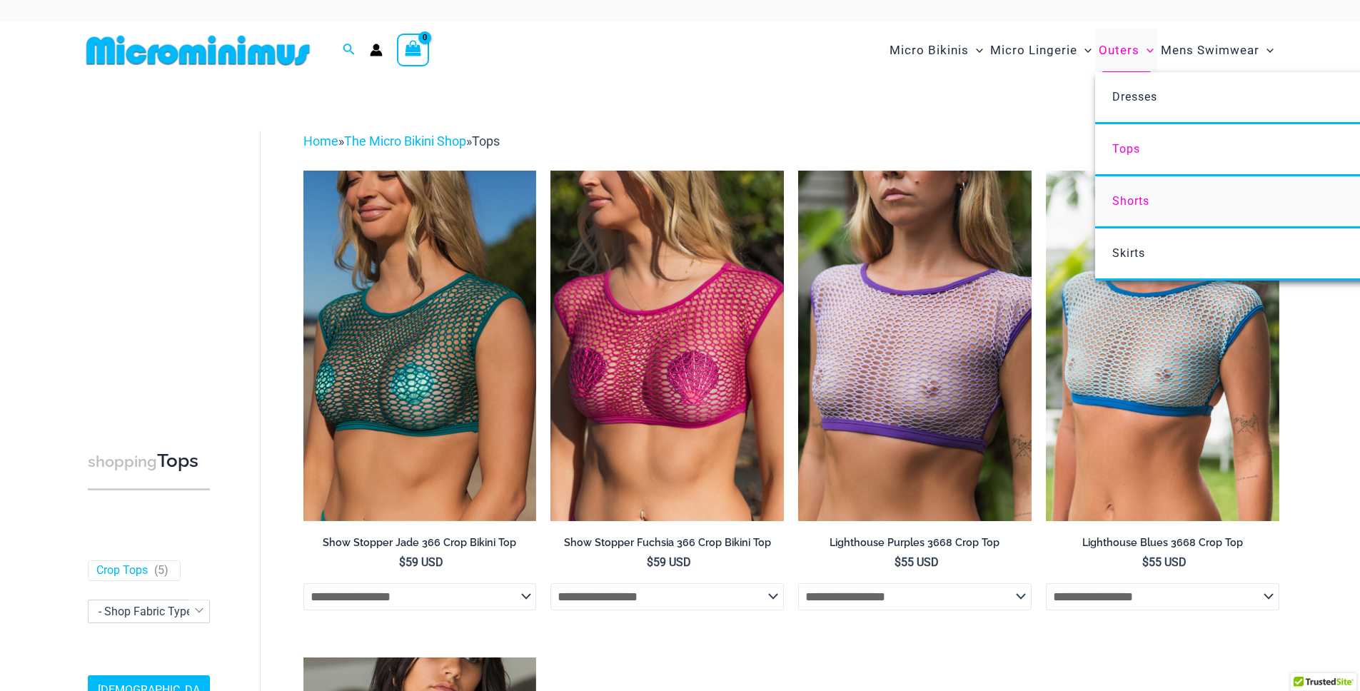
click at [1130, 199] on span "Shorts" at bounding box center [1130, 201] width 37 height 14
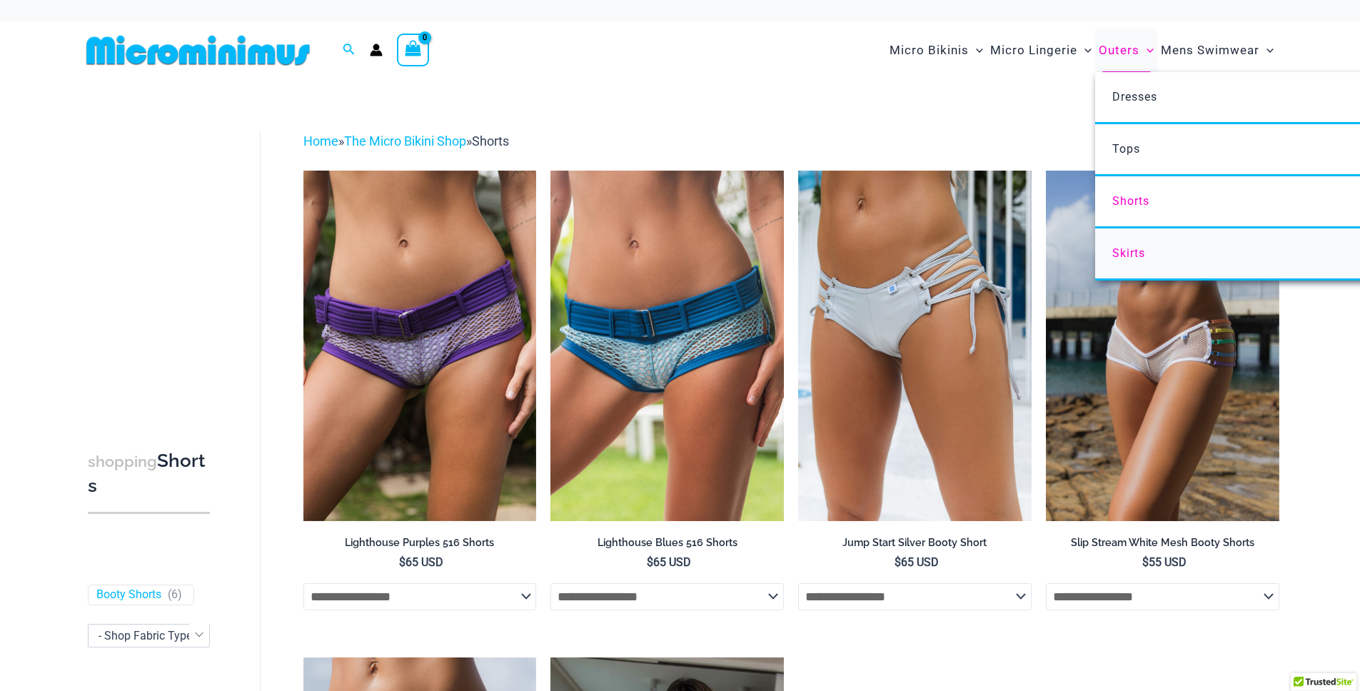
click at [1128, 246] on span "Skirts" at bounding box center [1128, 253] width 33 height 14
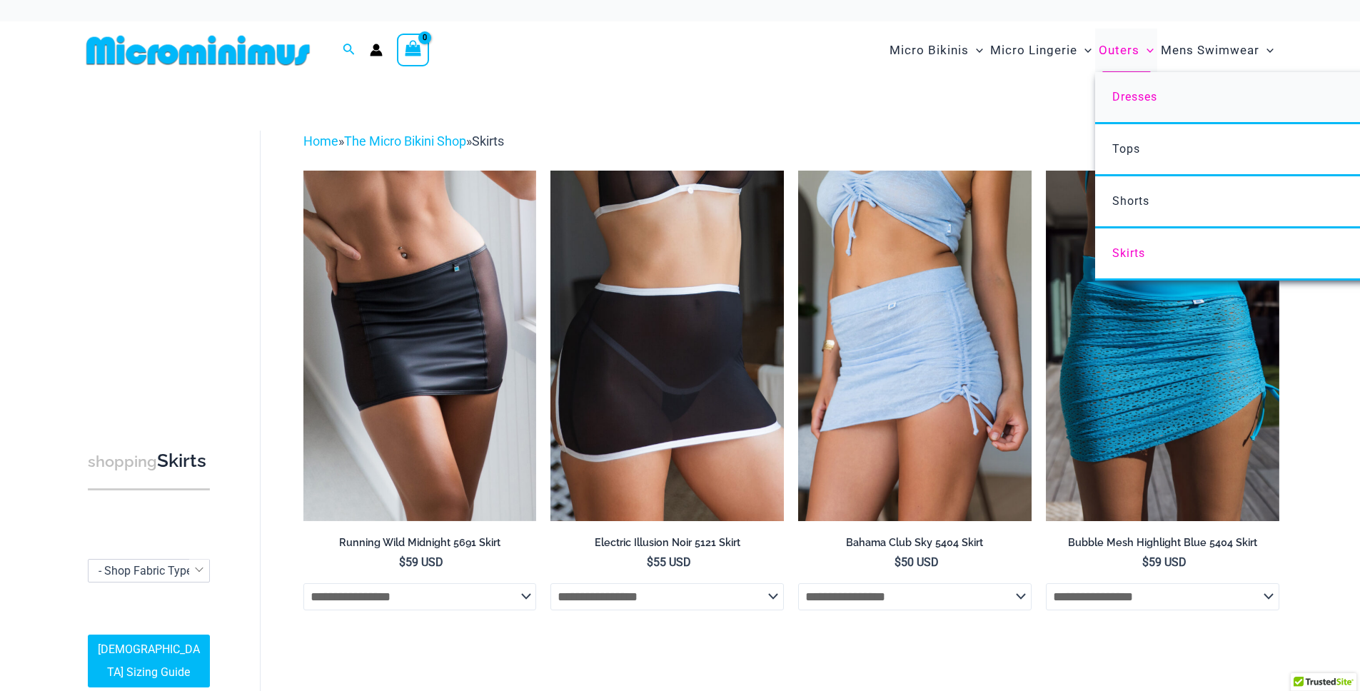
click at [1124, 93] on span "Dresses" at bounding box center [1134, 97] width 45 height 14
